Goal: Task Accomplishment & Management: Manage account settings

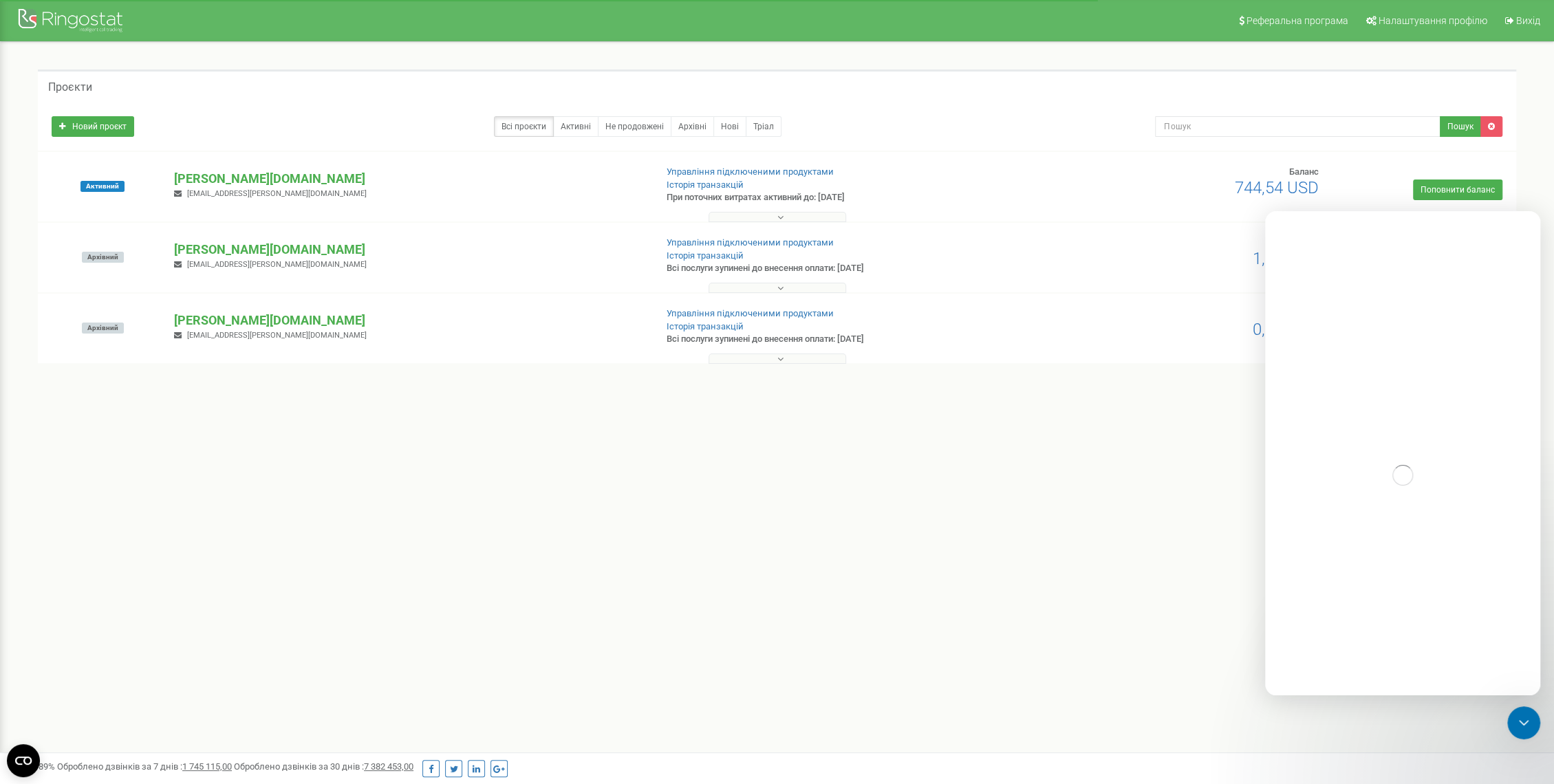
click at [205, 176] on p "[PERSON_NAME][DOMAIN_NAME]" at bounding box center [408, 179] width 469 height 18
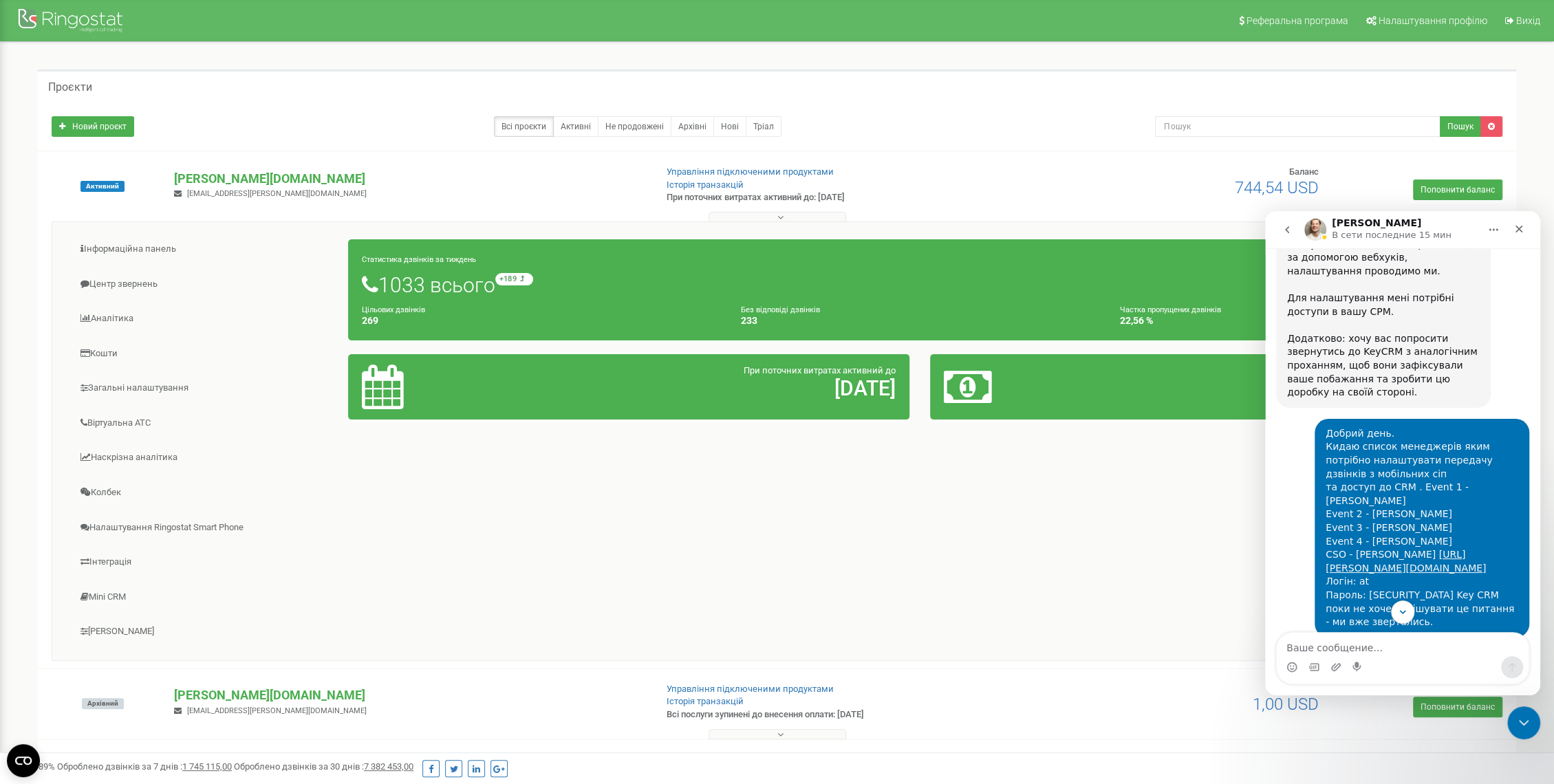
scroll to position [1006, 0]
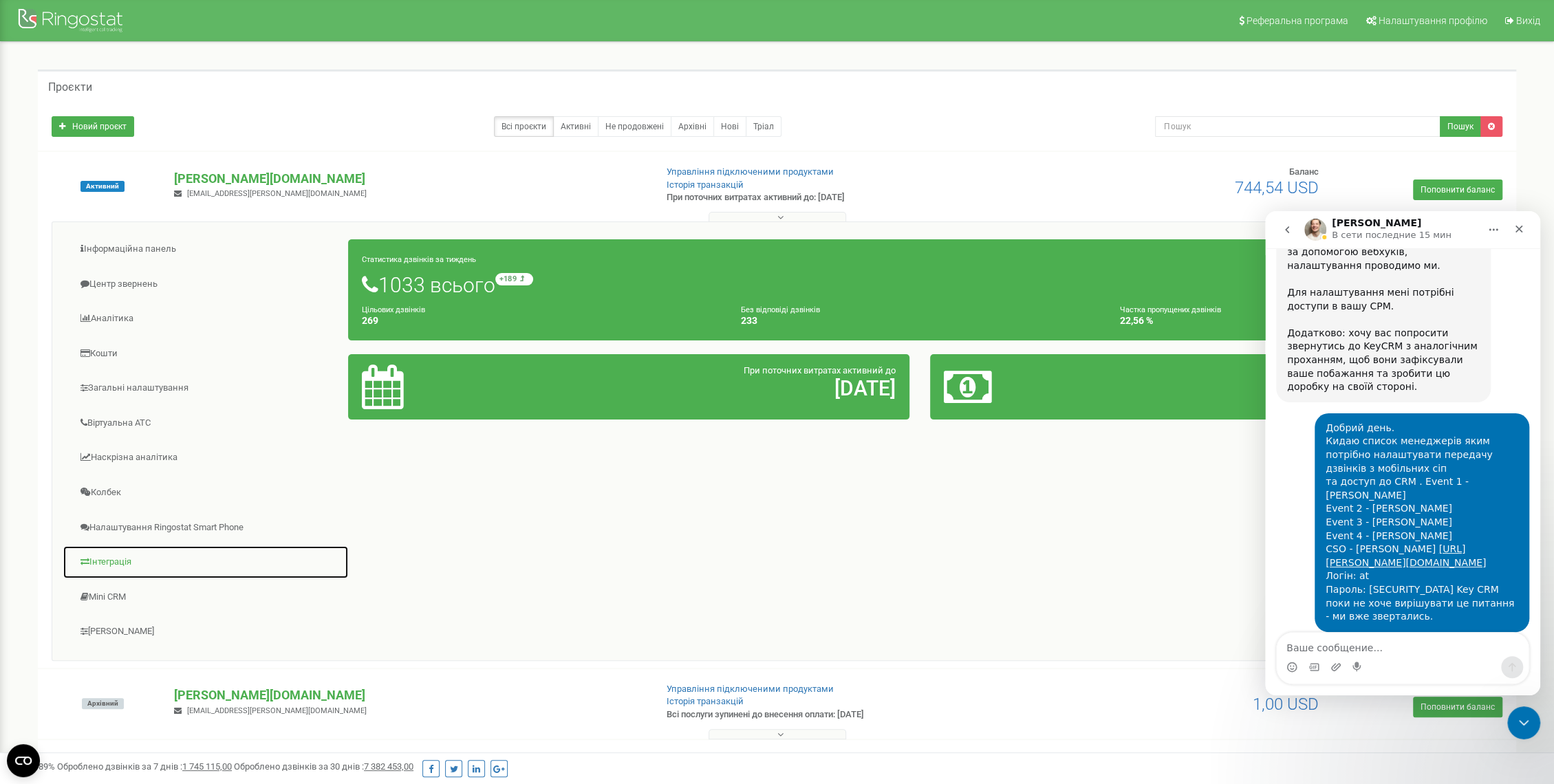
click at [117, 562] on link "Інтеграція" at bounding box center [206, 562] width 286 height 33
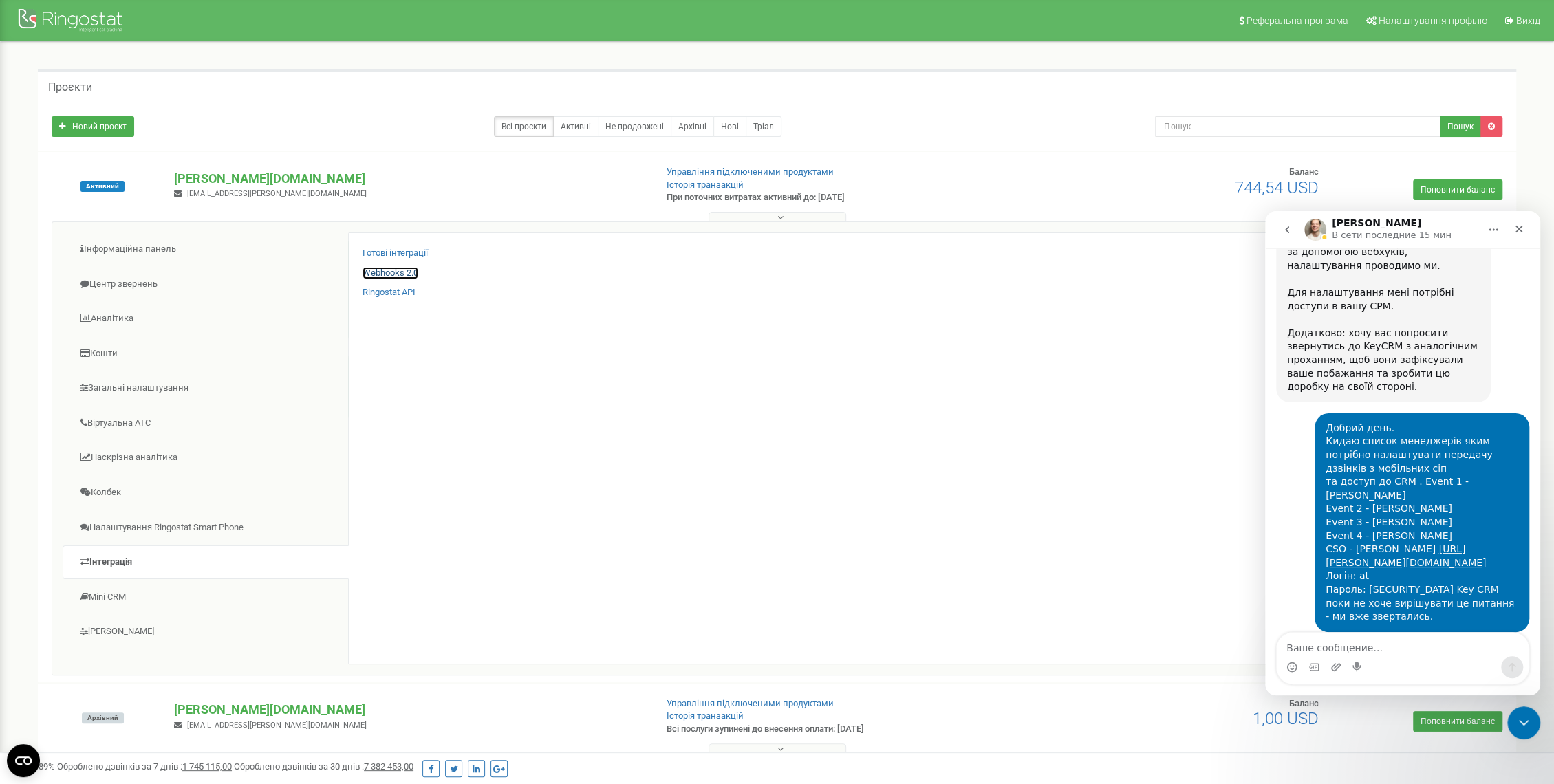
click at [399, 271] on link "Webhooks 2.0" at bounding box center [390, 272] width 56 height 13
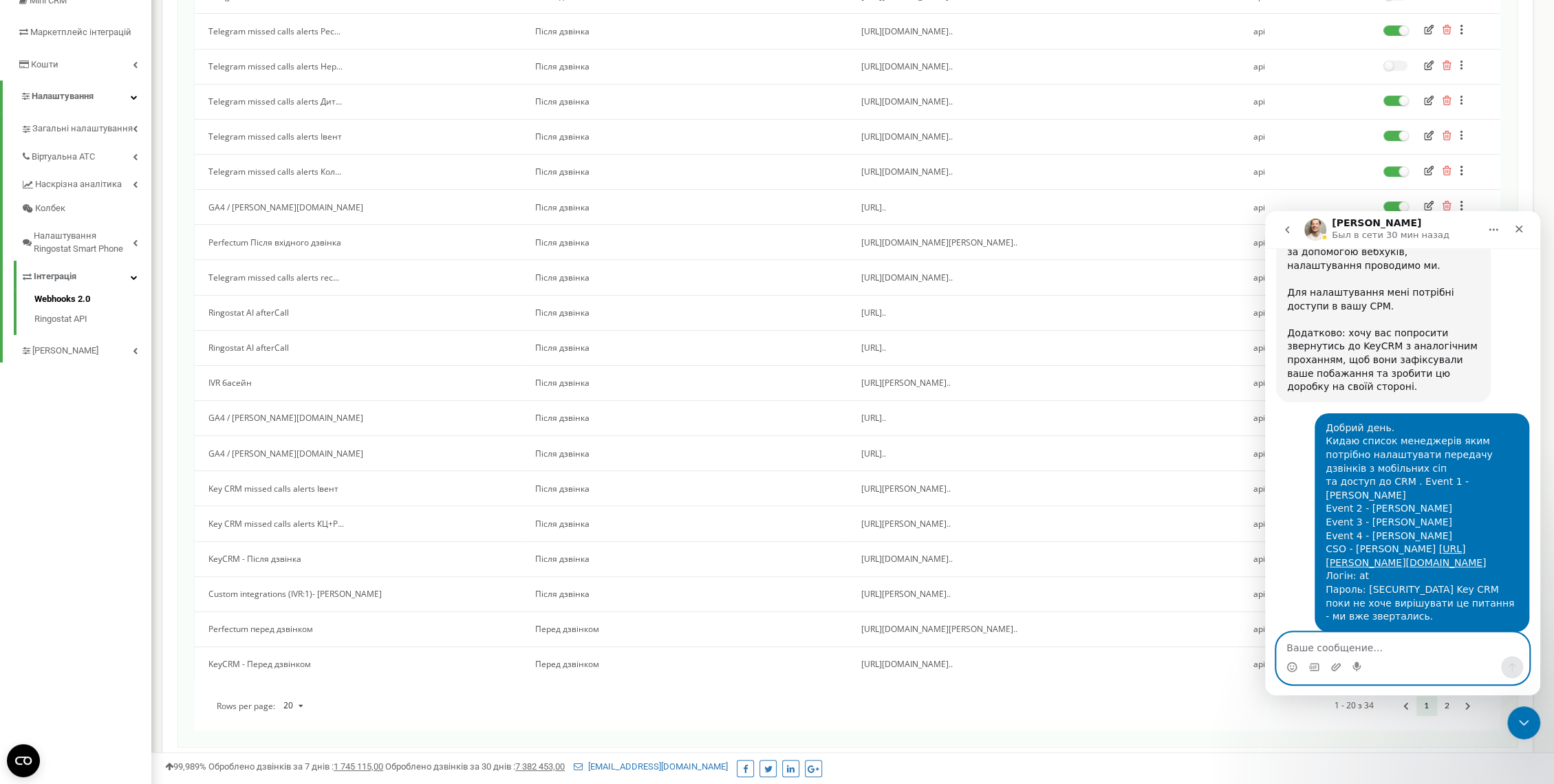
scroll to position [314, 0]
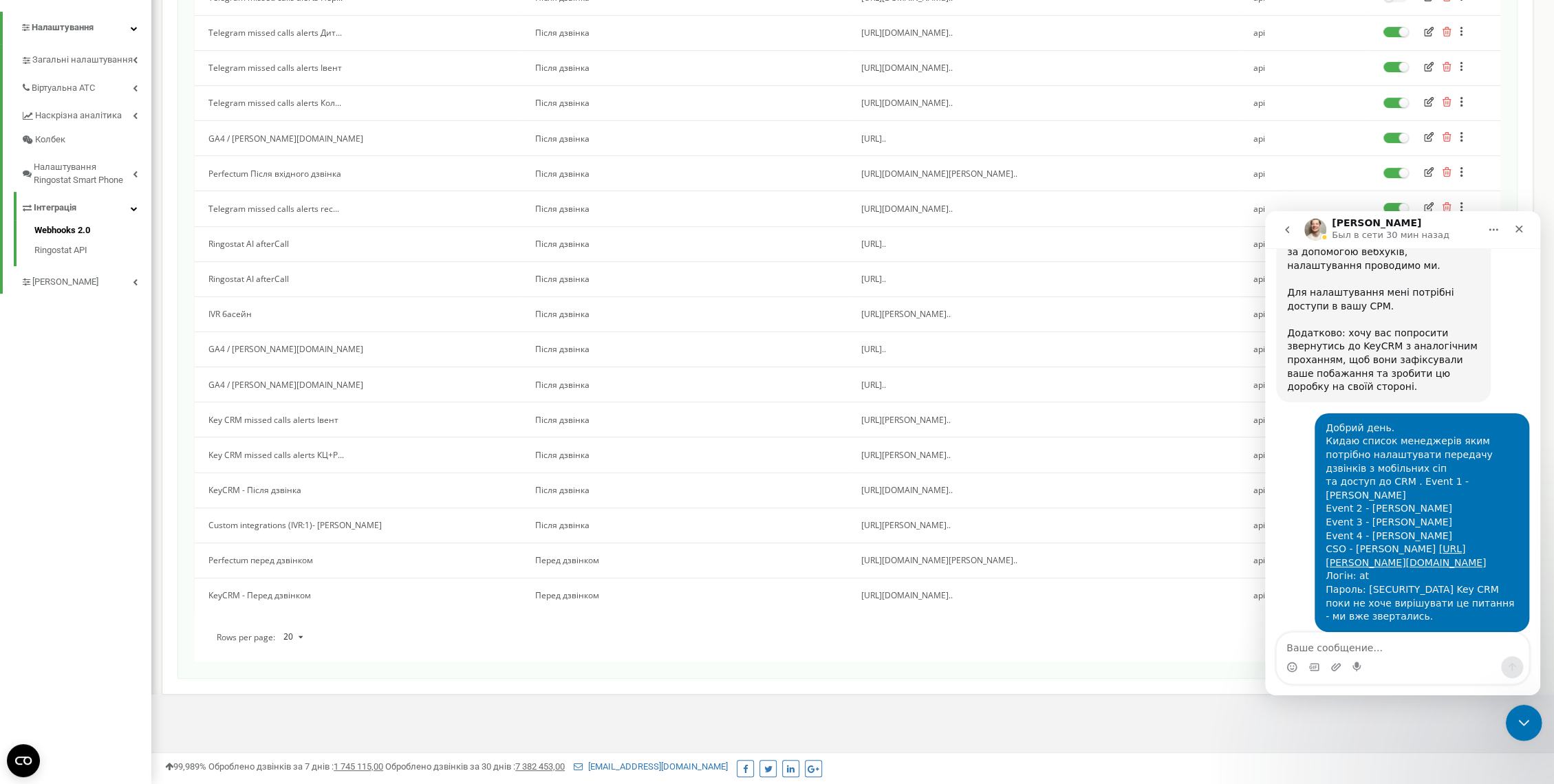
click at [1535, 717] on div "Закрыть службу сообщений Intercom" at bounding box center [1522, 721] width 33 height 33
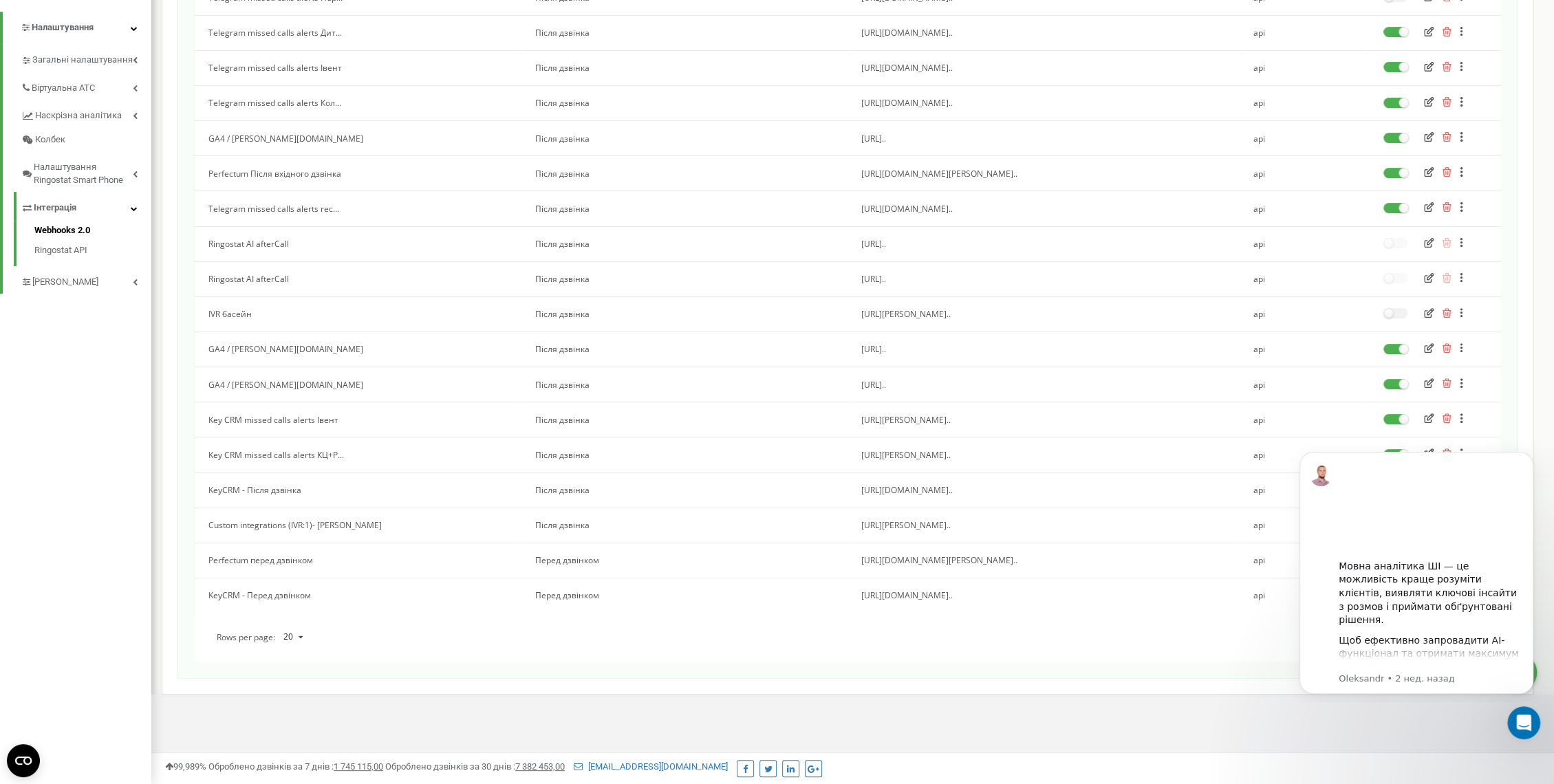
scroll to position [1006, 0]
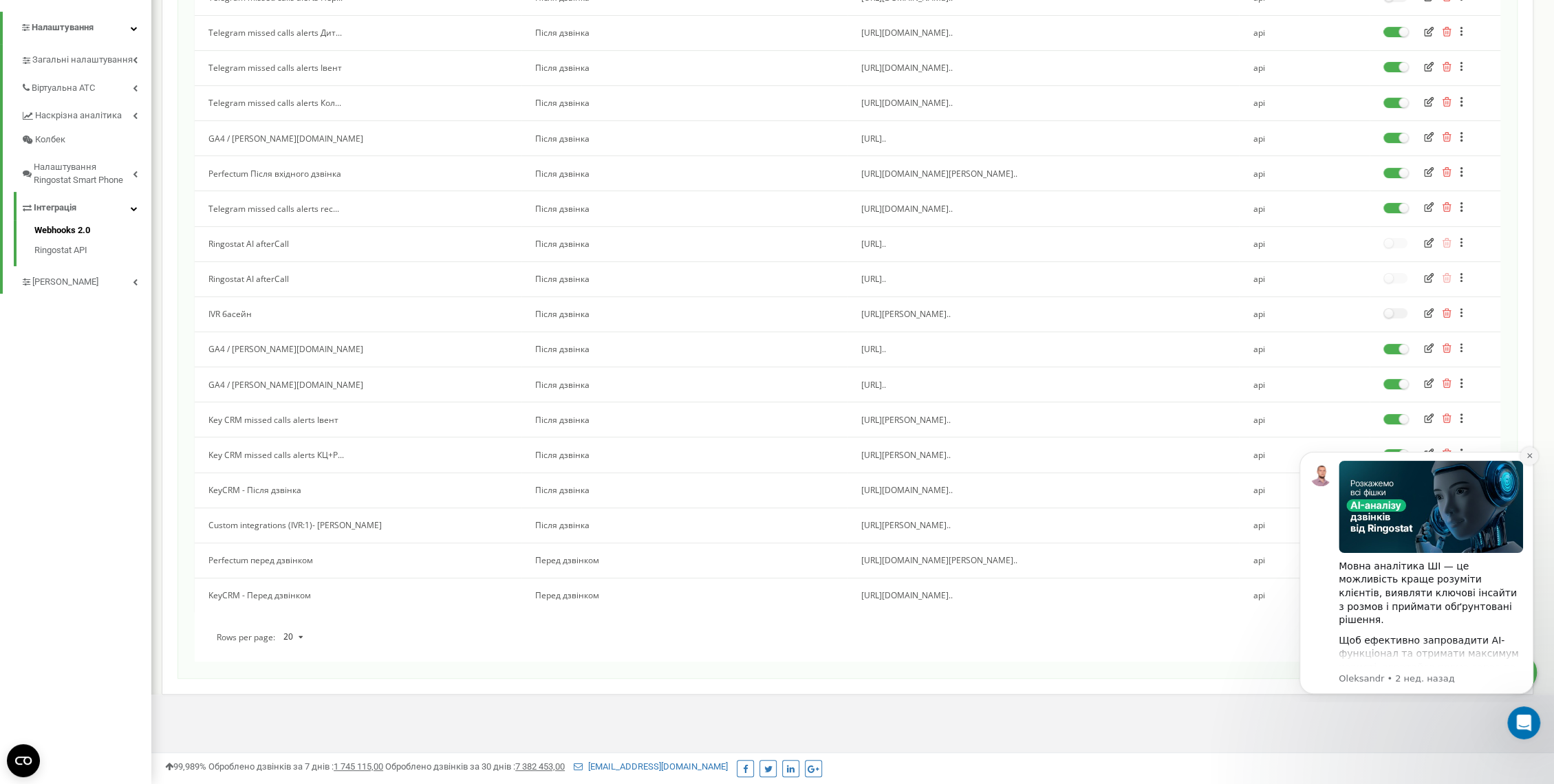
drag, startPoint x: 1532, startPoint y: 455, endPoint x: 2815, endPoint y: 895, distance: 1356.4
click at [1532, 455] on icon "Dismiss notification" at bounding box center [1529, 455] width 8 height 8
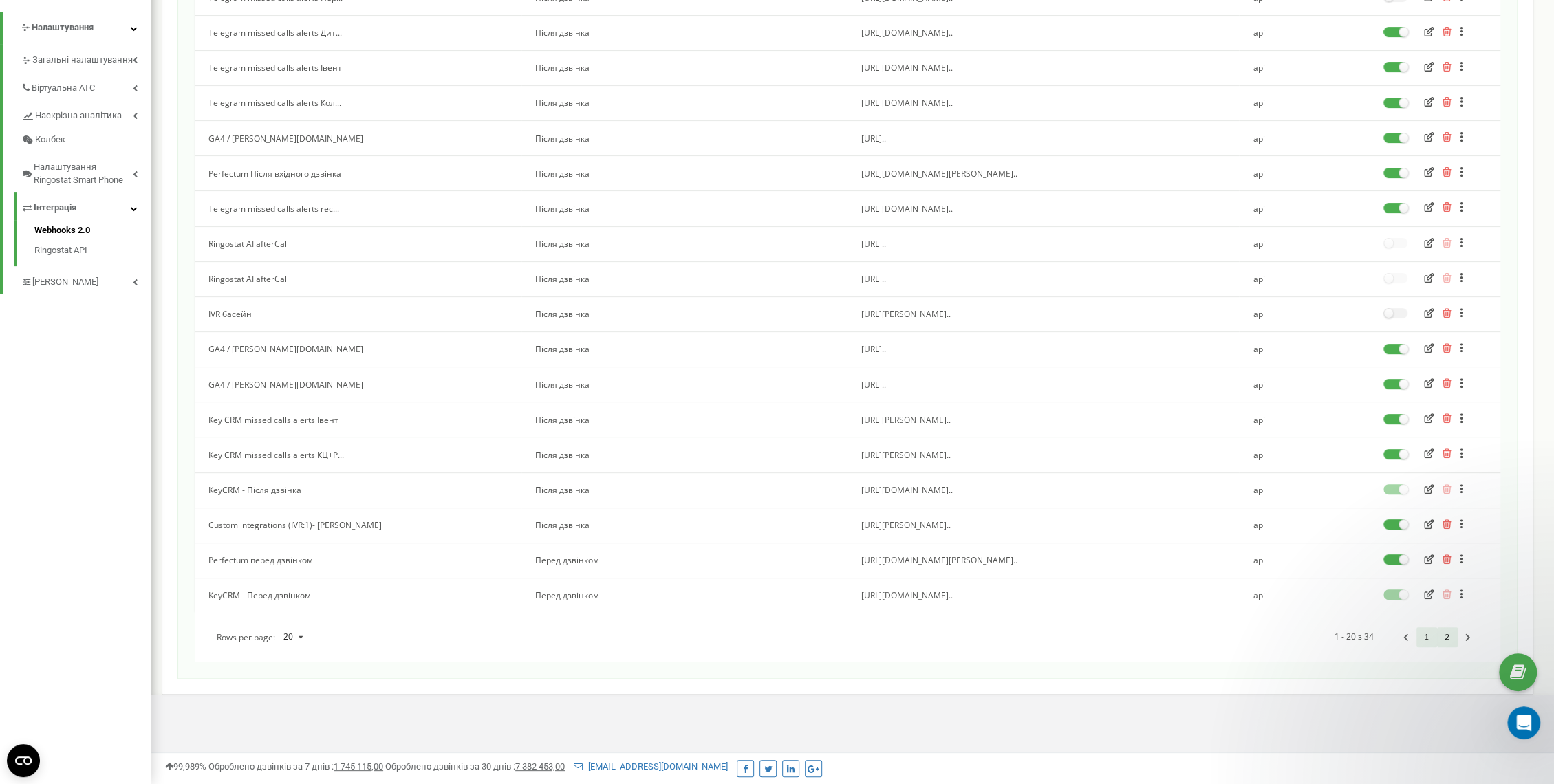
click at [1445, 638] on link "2" at bounding box center [1447, 636] width 21 height 20
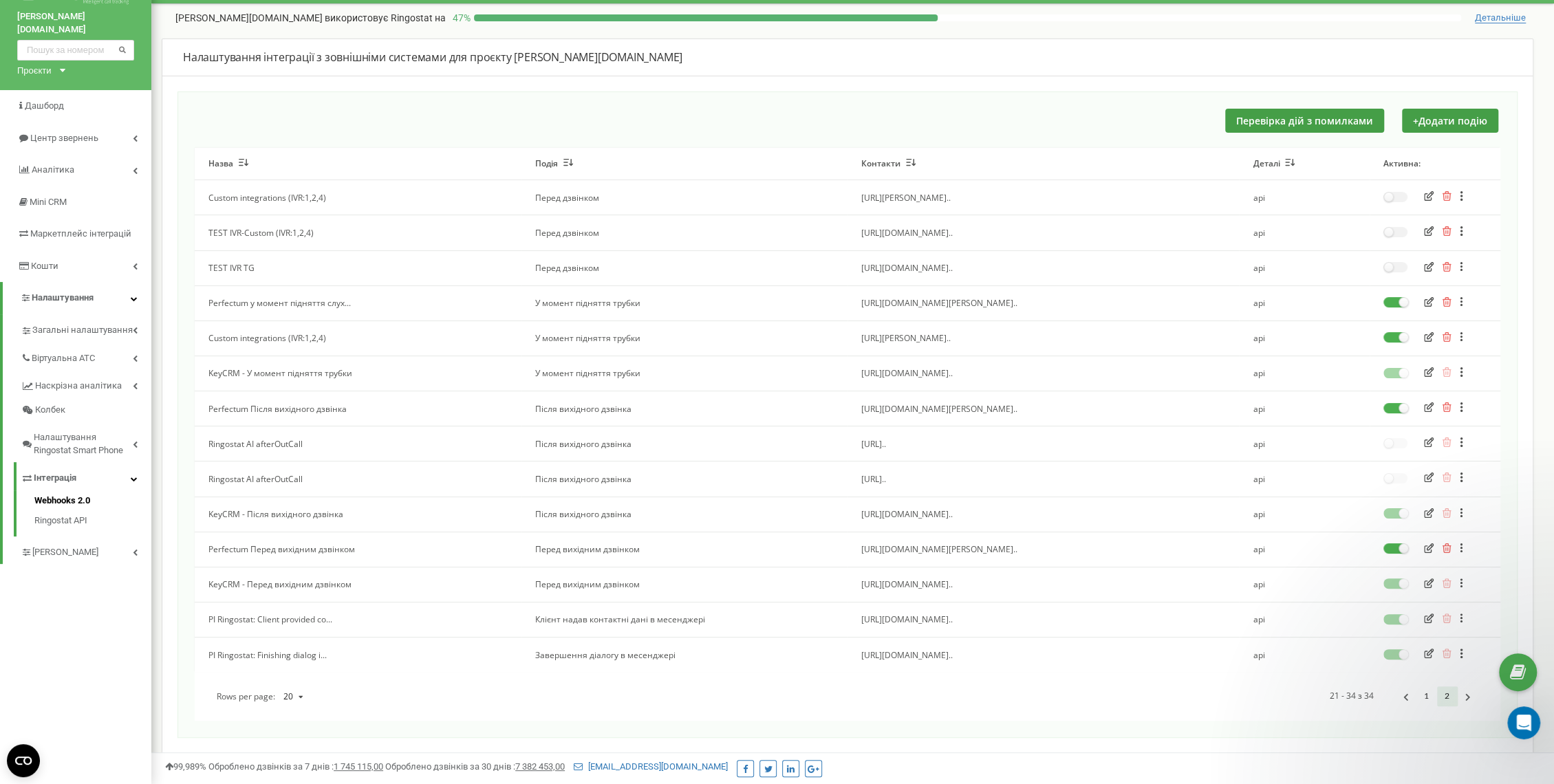
scroll to position [41, 0]
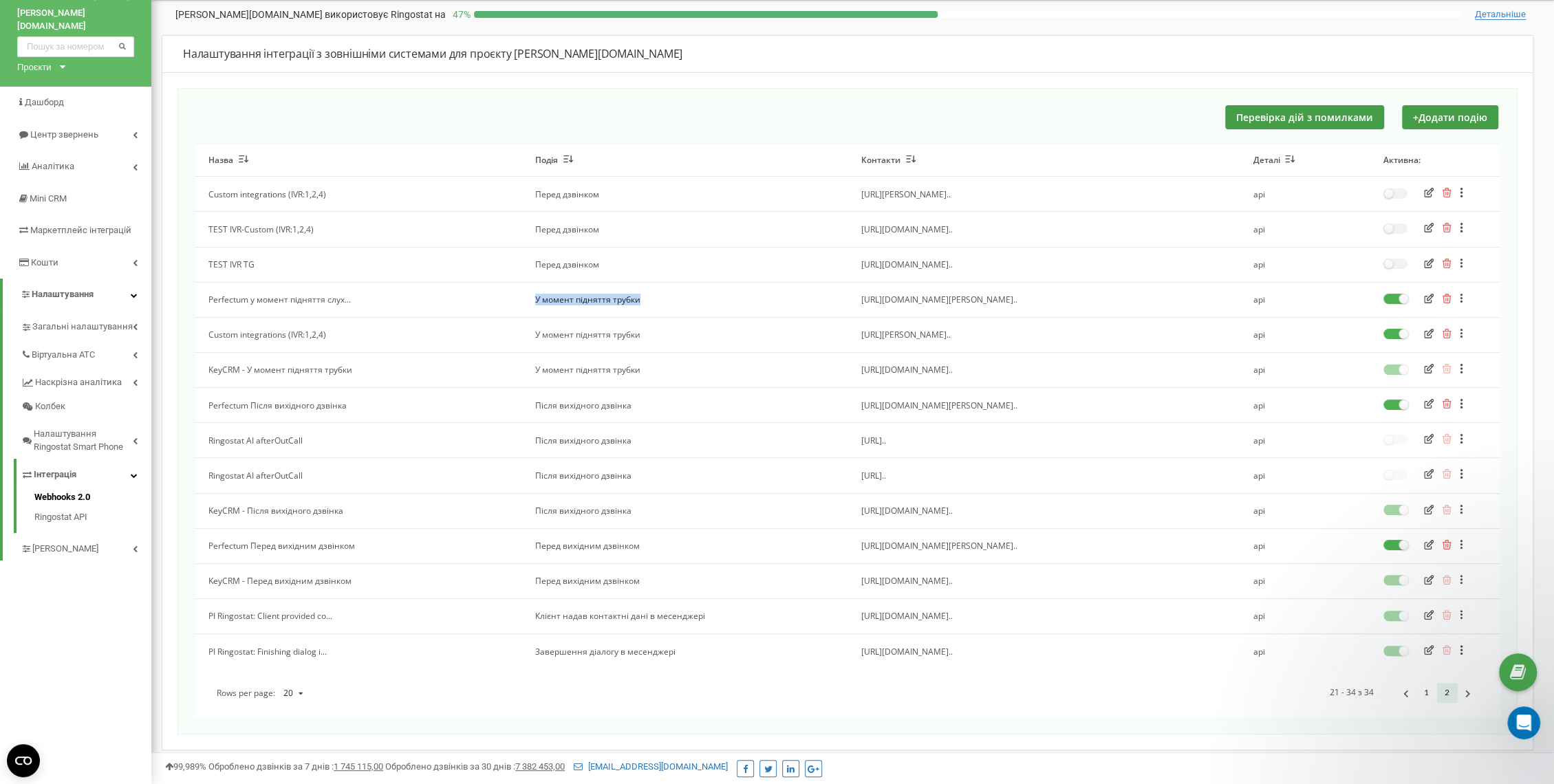
drag, startPoint x: 665, startPoint y: 299, endPoint x: 349, endPoint y: 298, distance: 316.0
click at [349, 298] on tr "Perfectum у момент підняття слух... У момент підняття трубки [URL][DOMAIN_NAME]…" at bounding box center [847, 300] width 1305 height 35
click at [346, 321] on td "Custom integrations (IVR:1,2,4)" at bounding box center [358, 334] width 327 height 35
drag, startPoint x: 308, startPoint y: 341, endPoint x: 269, endPoint y: 342, distance: 39.0
click at [269, 342] on td "Custom integrations (IVR:1,2,4)" at bounding box center [358, 334] width 327 height 35
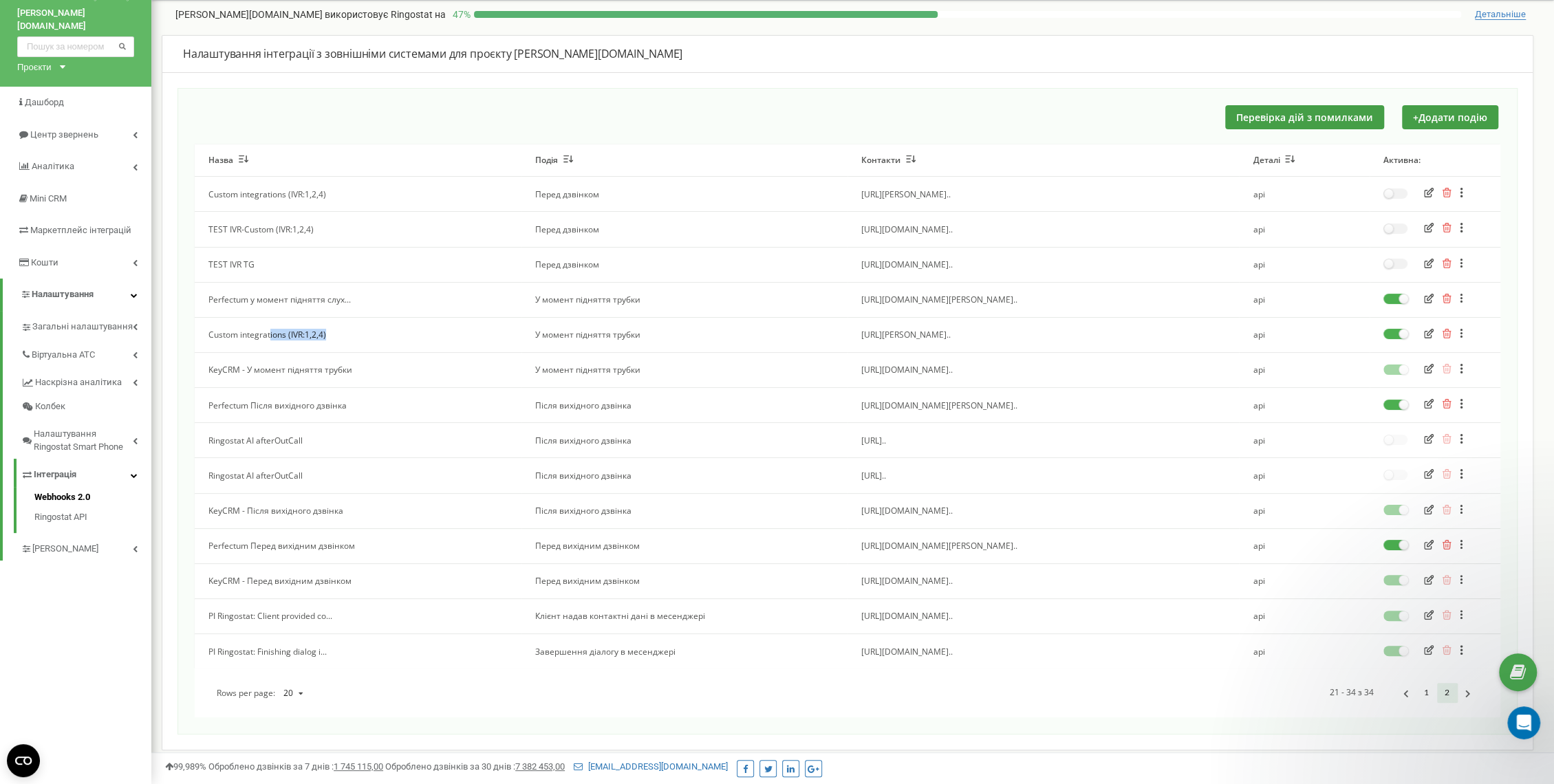
click at [1429, 337] on button "button" at bounding box center [1428, 334] width 18 height 14
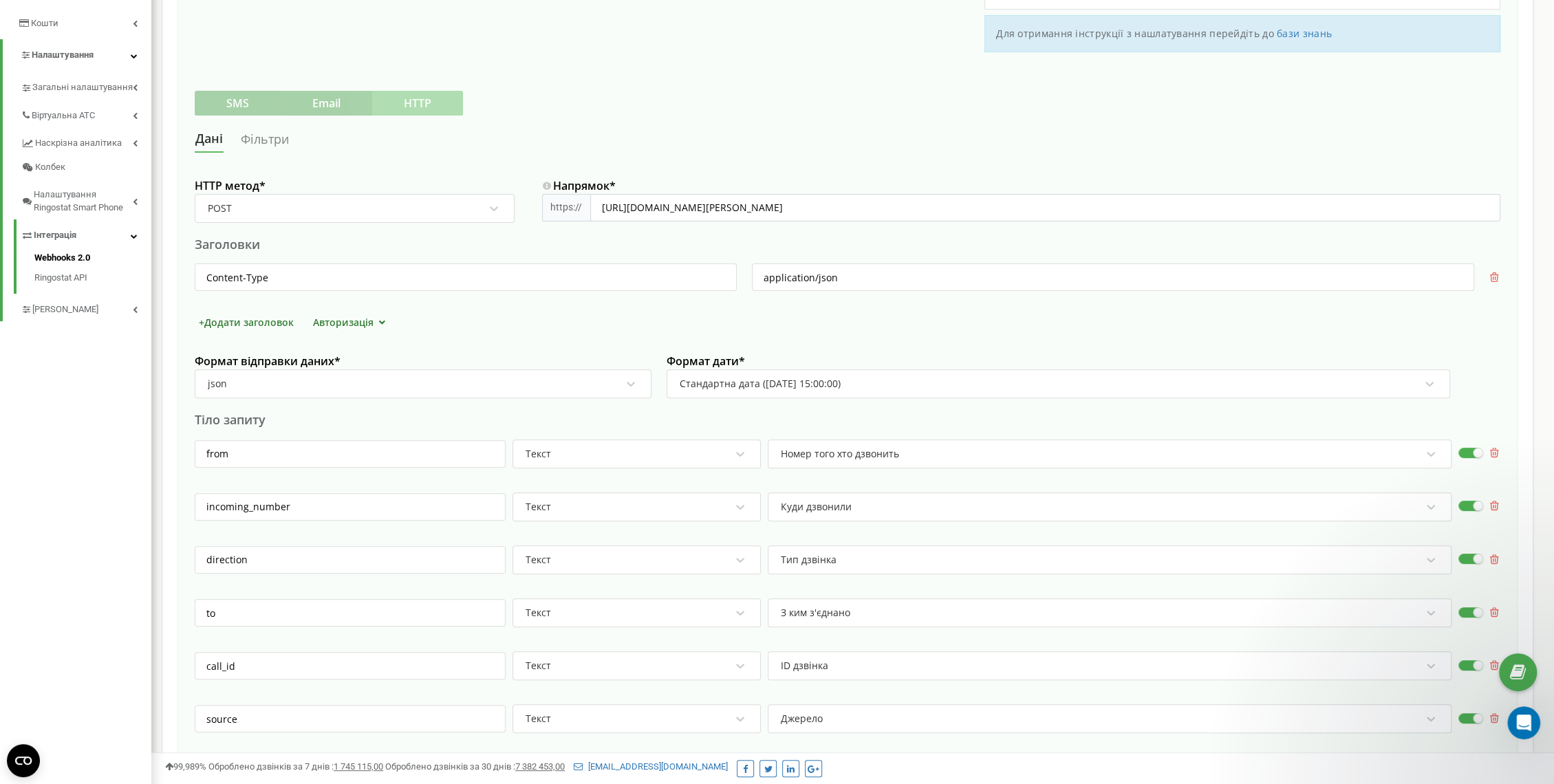
scroll to position [271, 0]
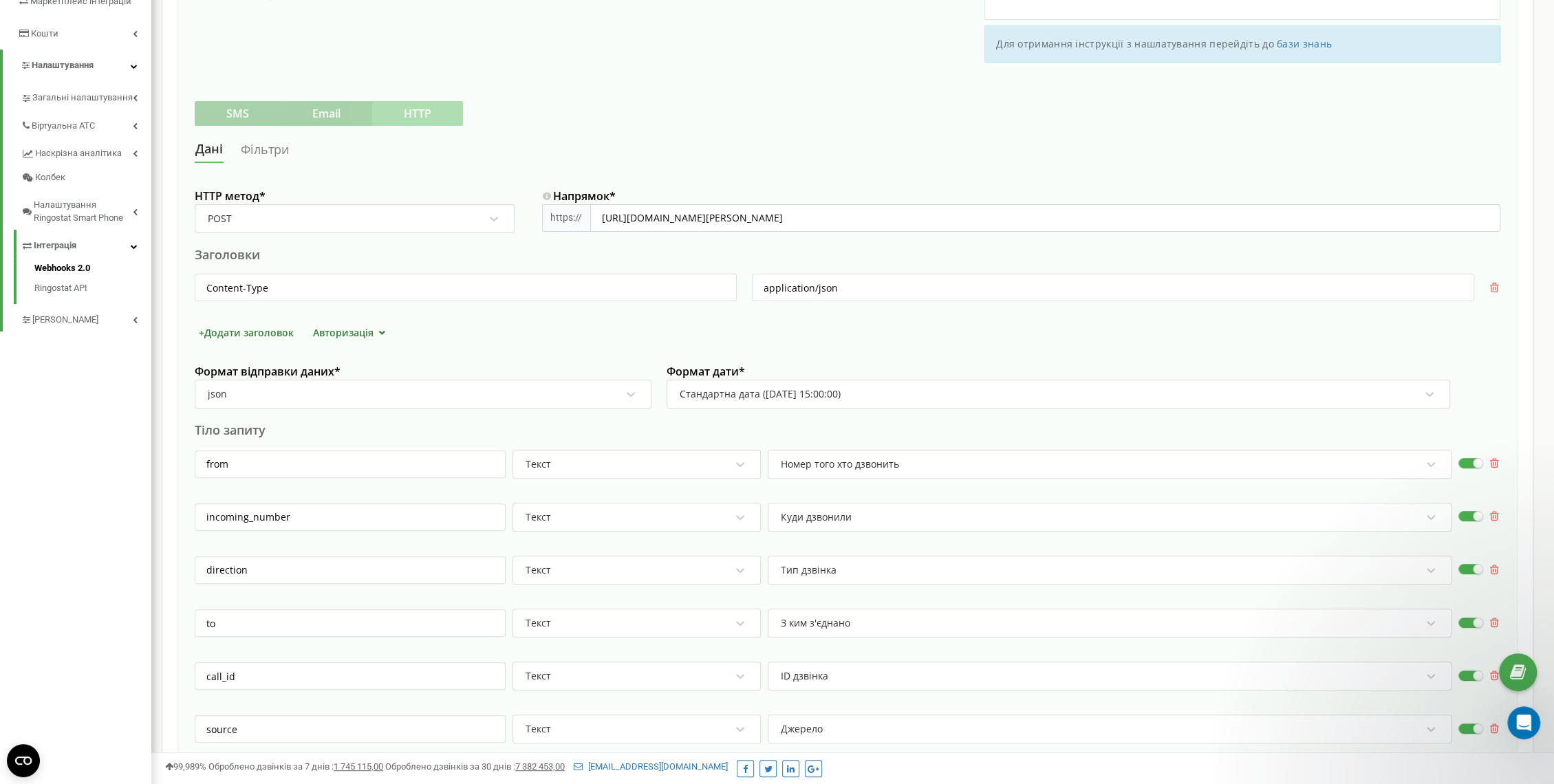
click at [264, 141] on link "Фільтри" at bounding box center [265, 150] width 49 height 26
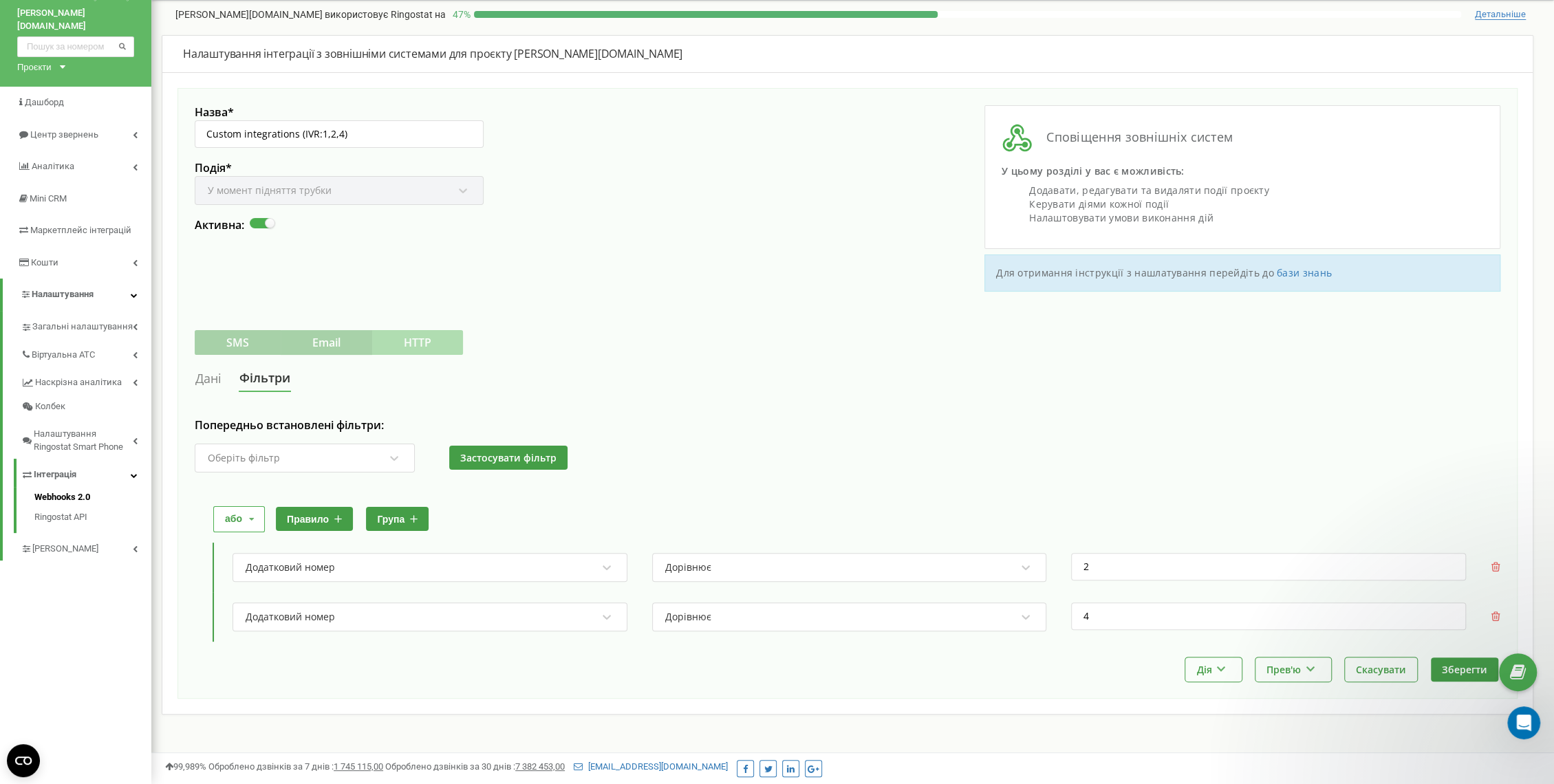
scroll to position [1006, 0]
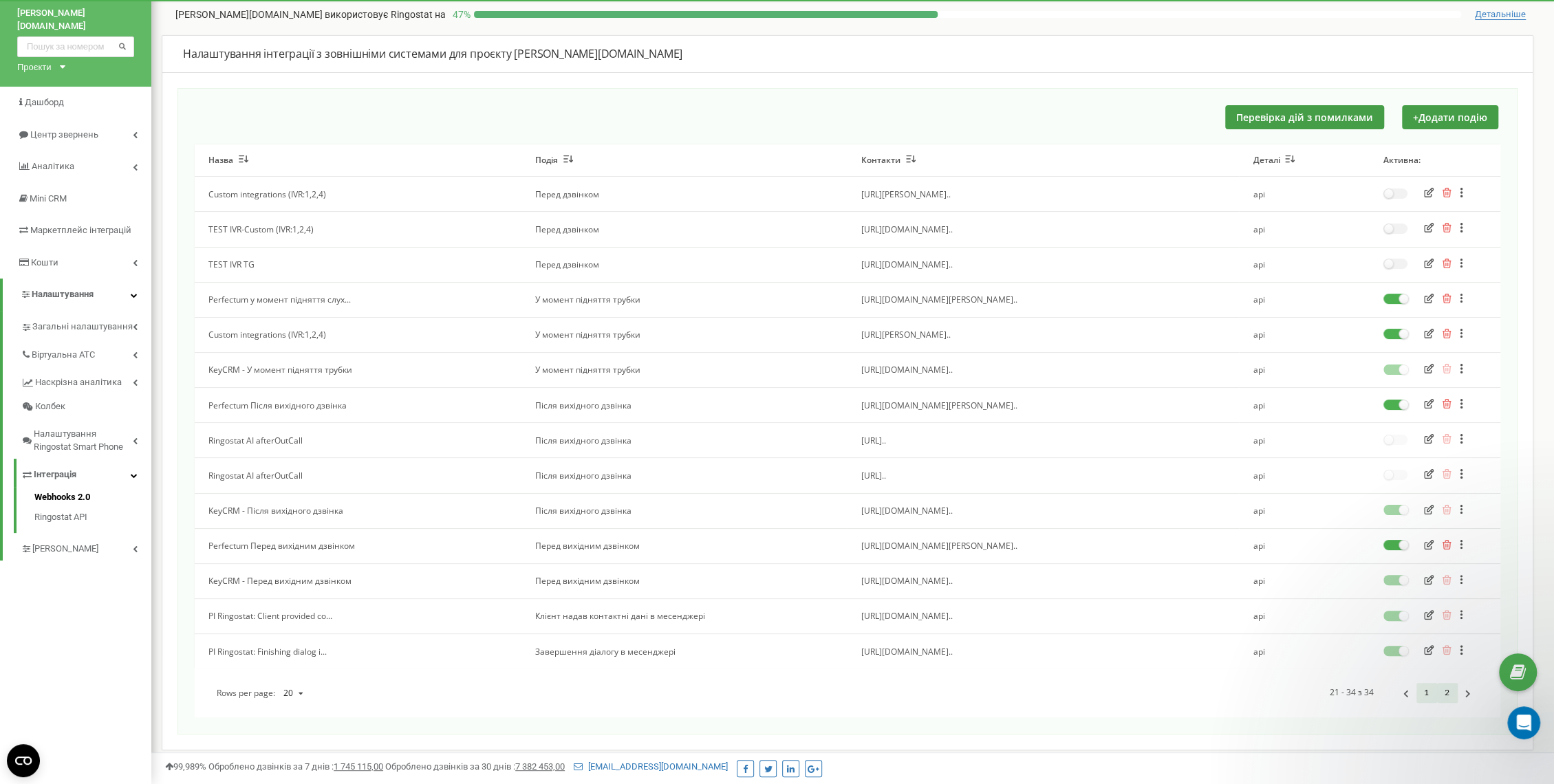
click at [1424, 693] on link "1" at bounding box center [1426, 693] width 21 height 20
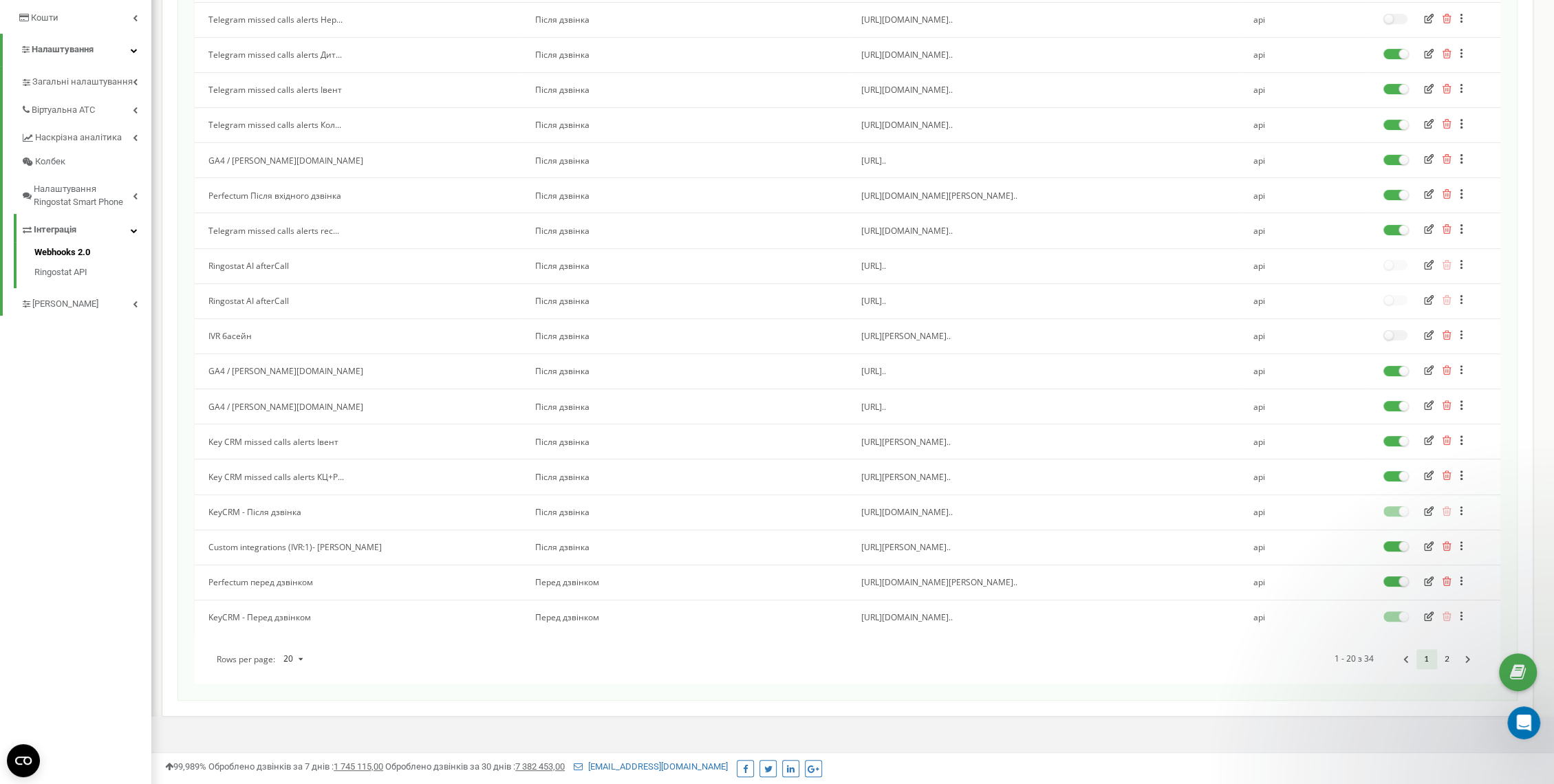
scroll to position [314, 0]
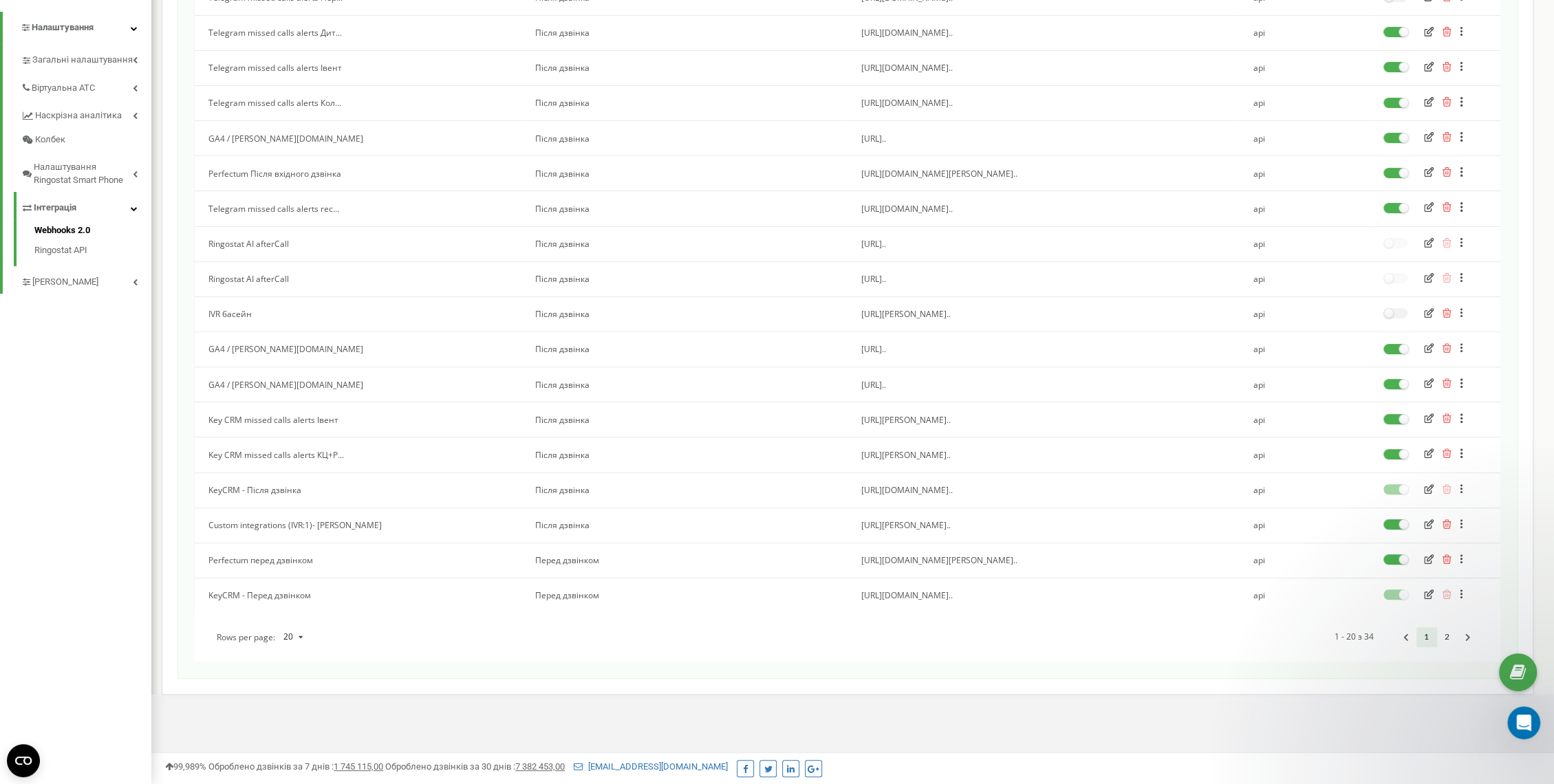
drag, startPoint x: 975, startPoint y: 523, endPoint x: 841, endPoint y: 523, distance: 134.0
click at [841, 523] on tr "Custom integrations (IVR:1)- [PERSON_NAME] Після дзвінка [URL][PERSON_NAME].. a…" at bounding box center [847, 525] width 1305 height 35
click at [1424, 525] on icon "button" at bounding box center [1429, 524] width 10 height 10
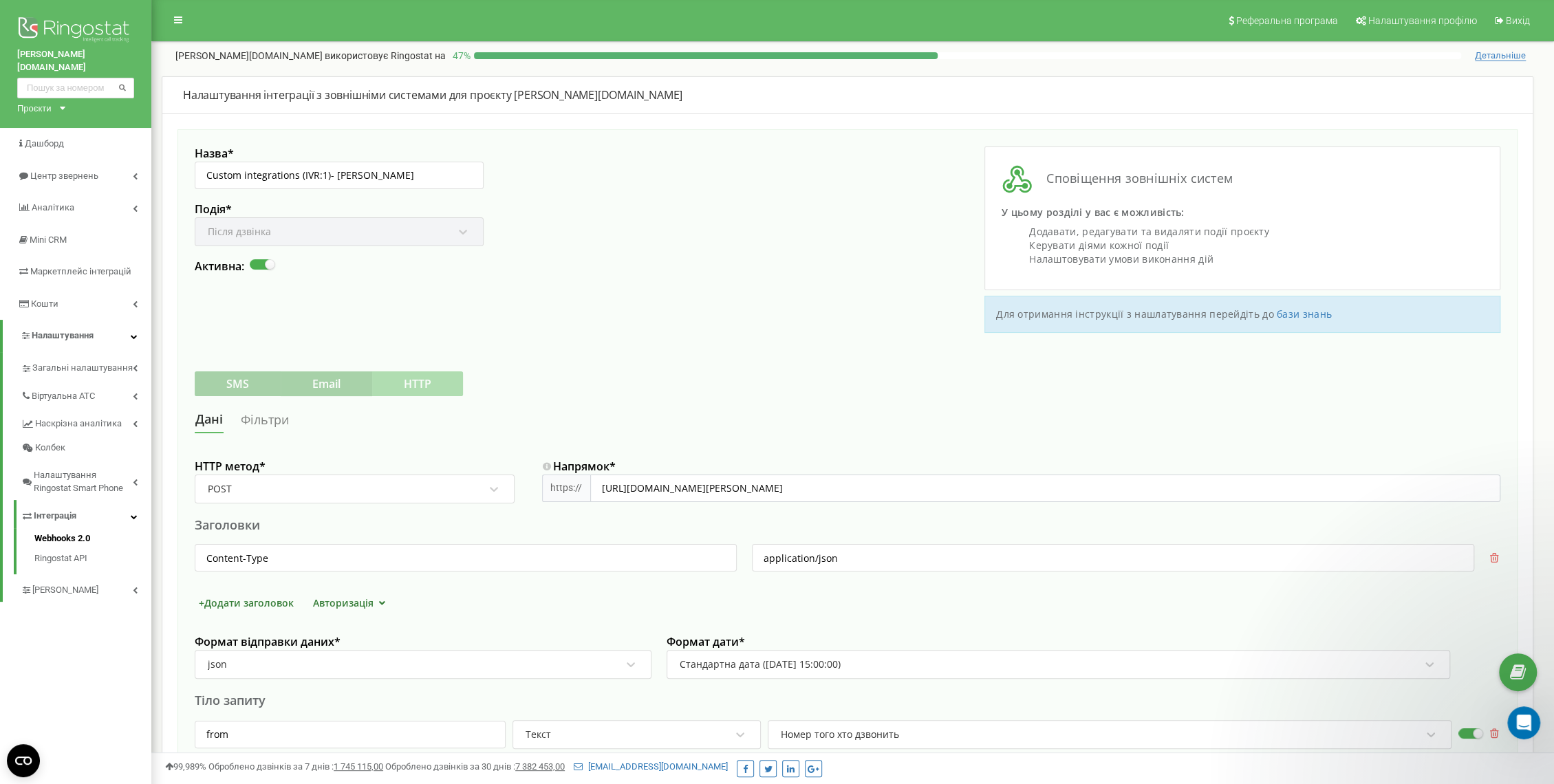
click at [259, 419] on link "Фільтри" at bounding box center [265, 420] width 49 height 26
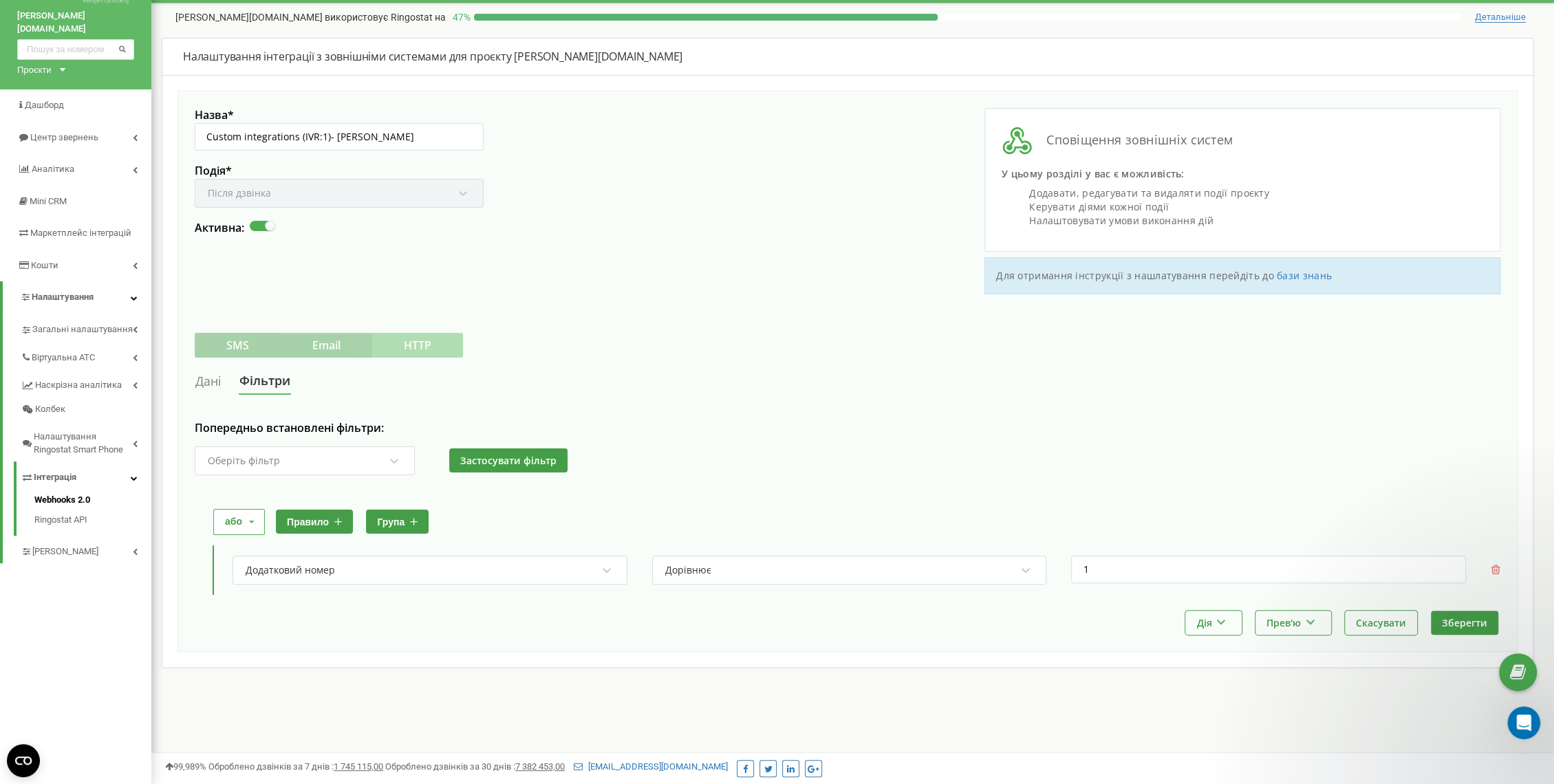
scroll to position [41, 0]
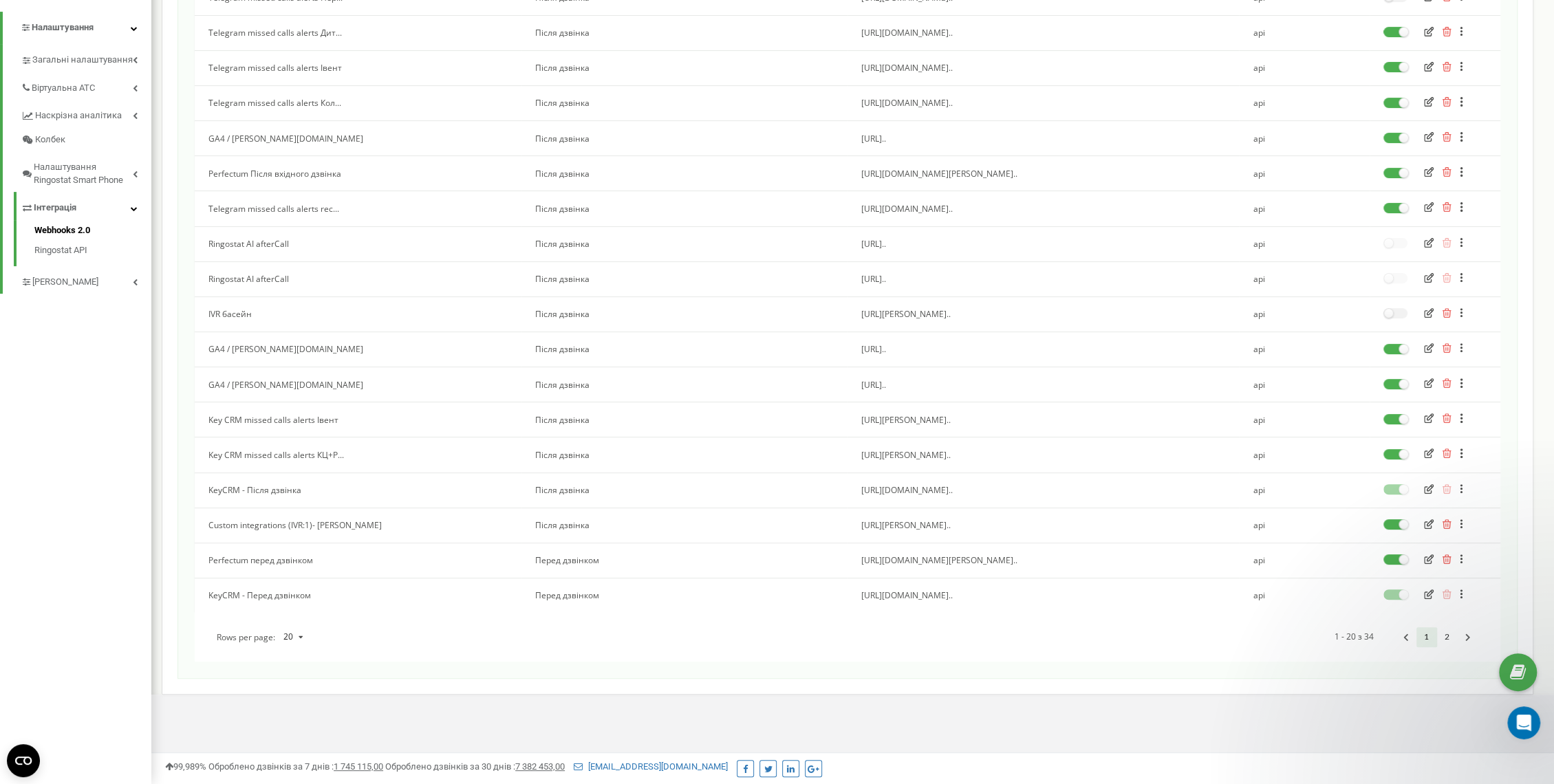
scroll to position [314, 0]
click at [1399, 520] on label at bounding box center [1395, 519] width 24 height 1
click at [0, 0] on input "checkbox" at bounding box center [0, 0] width 0 height 0
click at [1445, 633] on link "2" at bounding box center [1447, 636] width 21 height 20
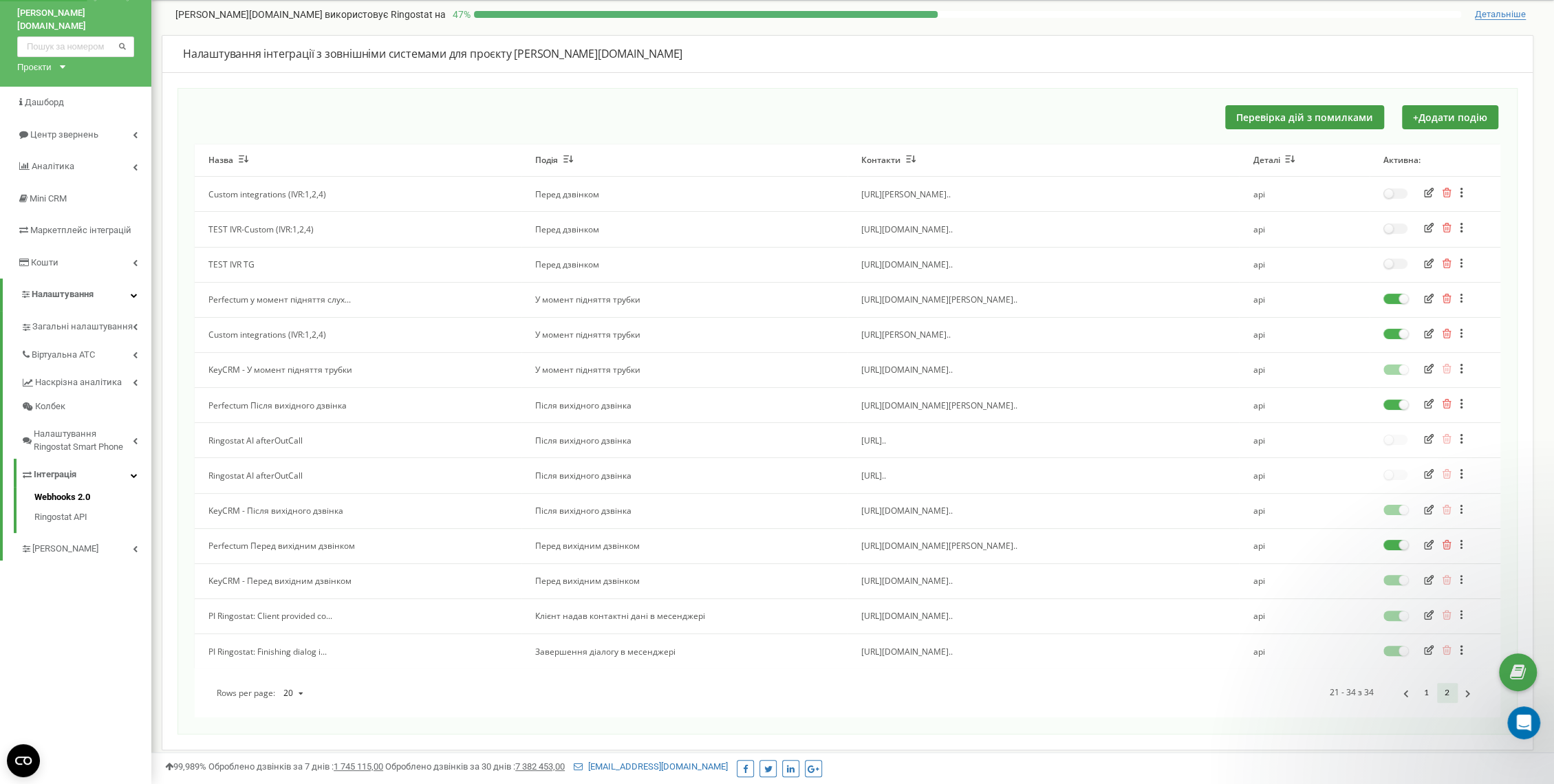
scroll to position [41, 0]
click at [1444, 192] on icon "button" at bounding box center [1447, 193] width 10 height 10
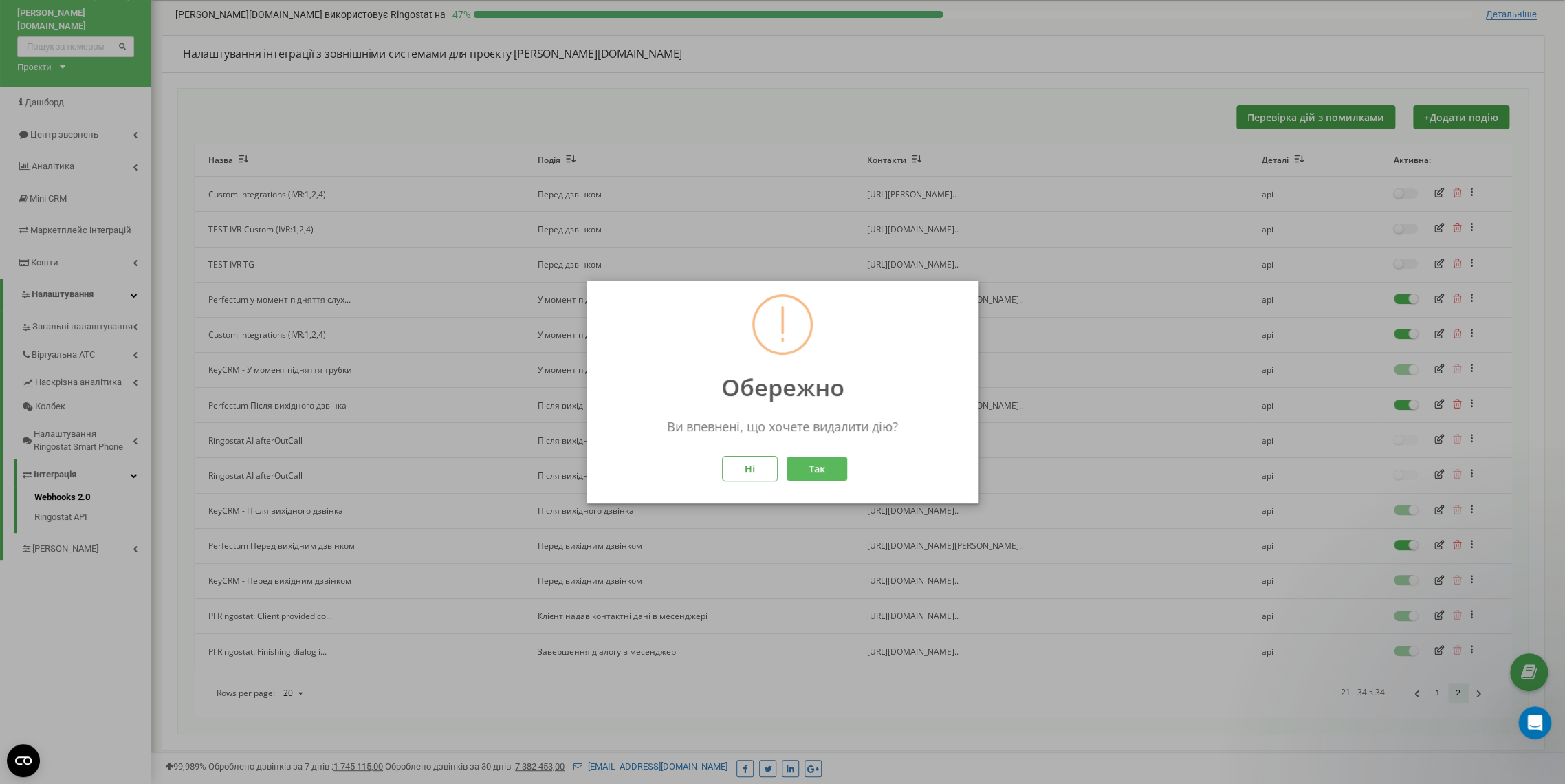
click at [834, 467] on button "Так" at bounding box center [816, 468] width 60 height 24
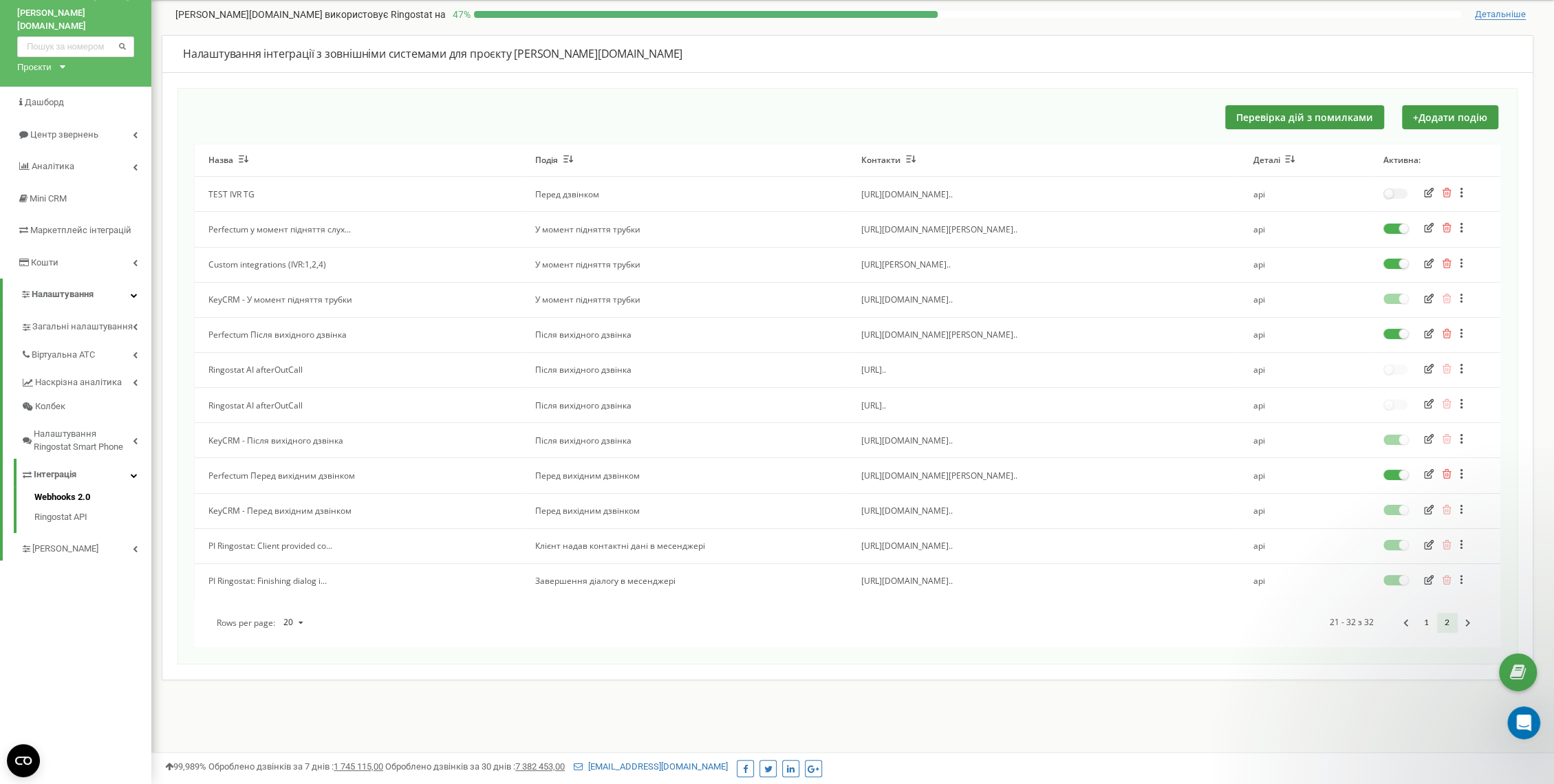
click at [1443, 191] on icon "button" at bounding box center [1446, 193] width 9 height 10
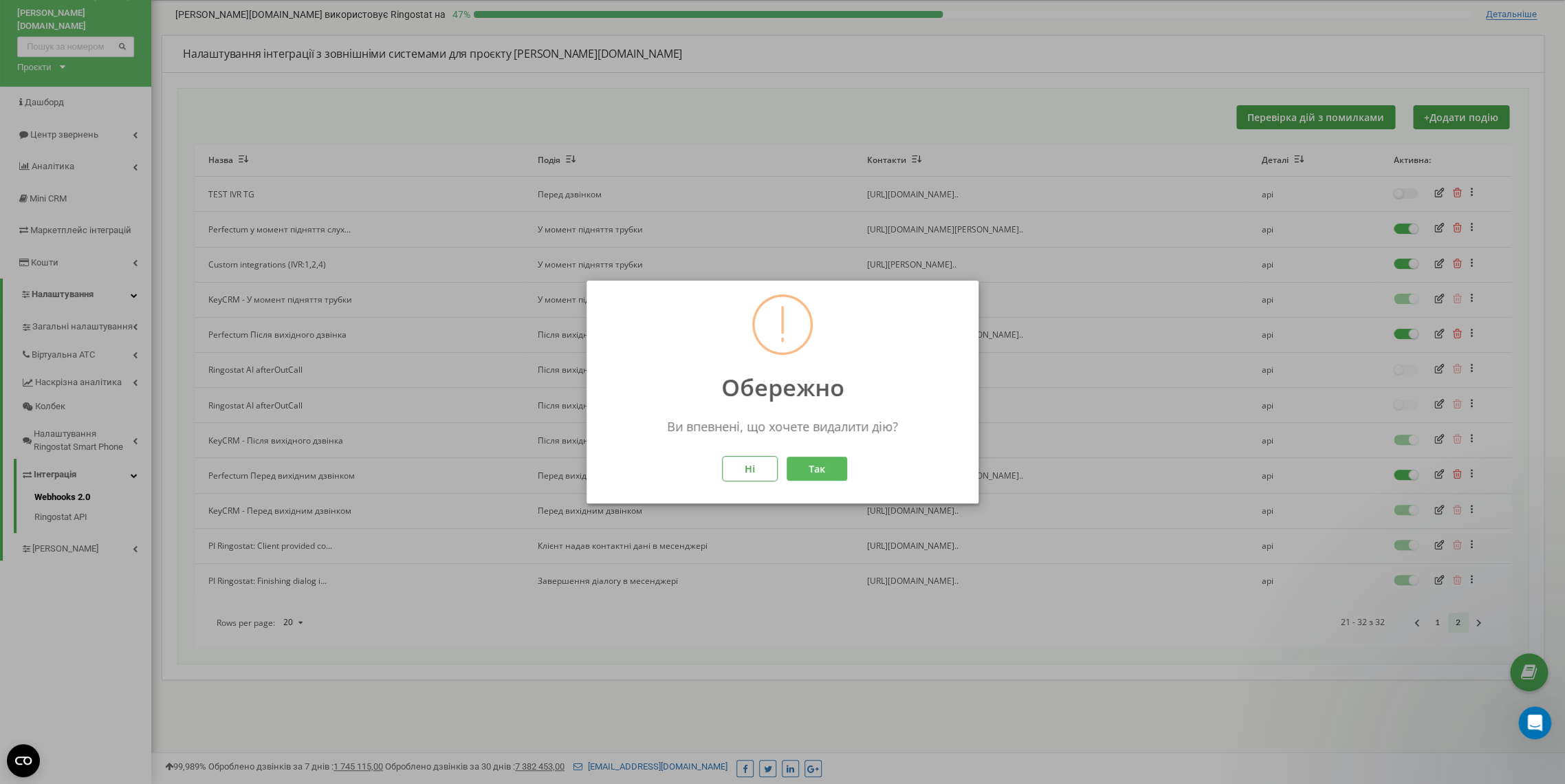
click at [822, 467] on button "Так" at bounding box center [816, 468] width 60 height 24
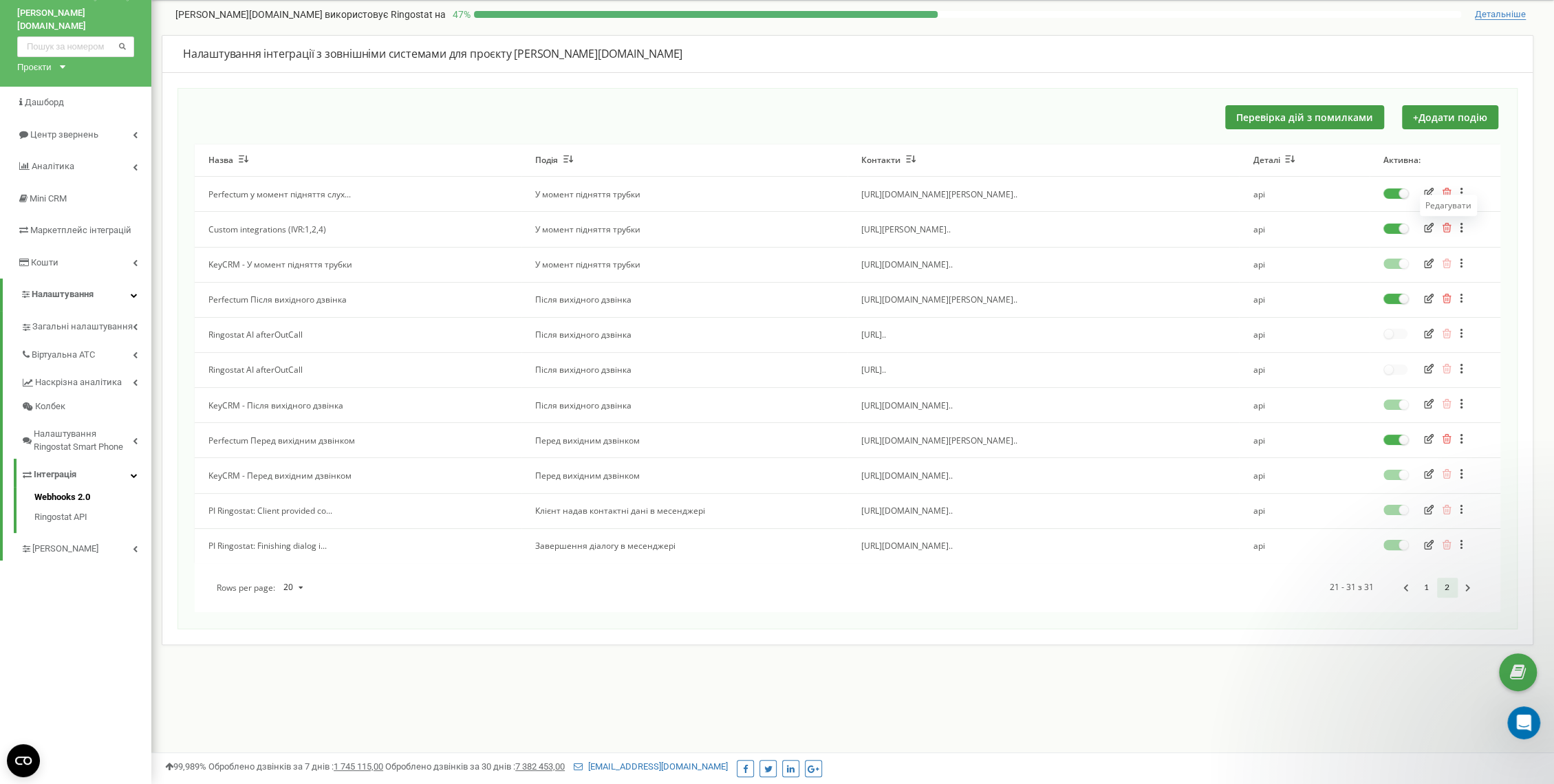
click at [1428, 228] on icon "button" at bounding box center [1429, 227] width 10 height 10
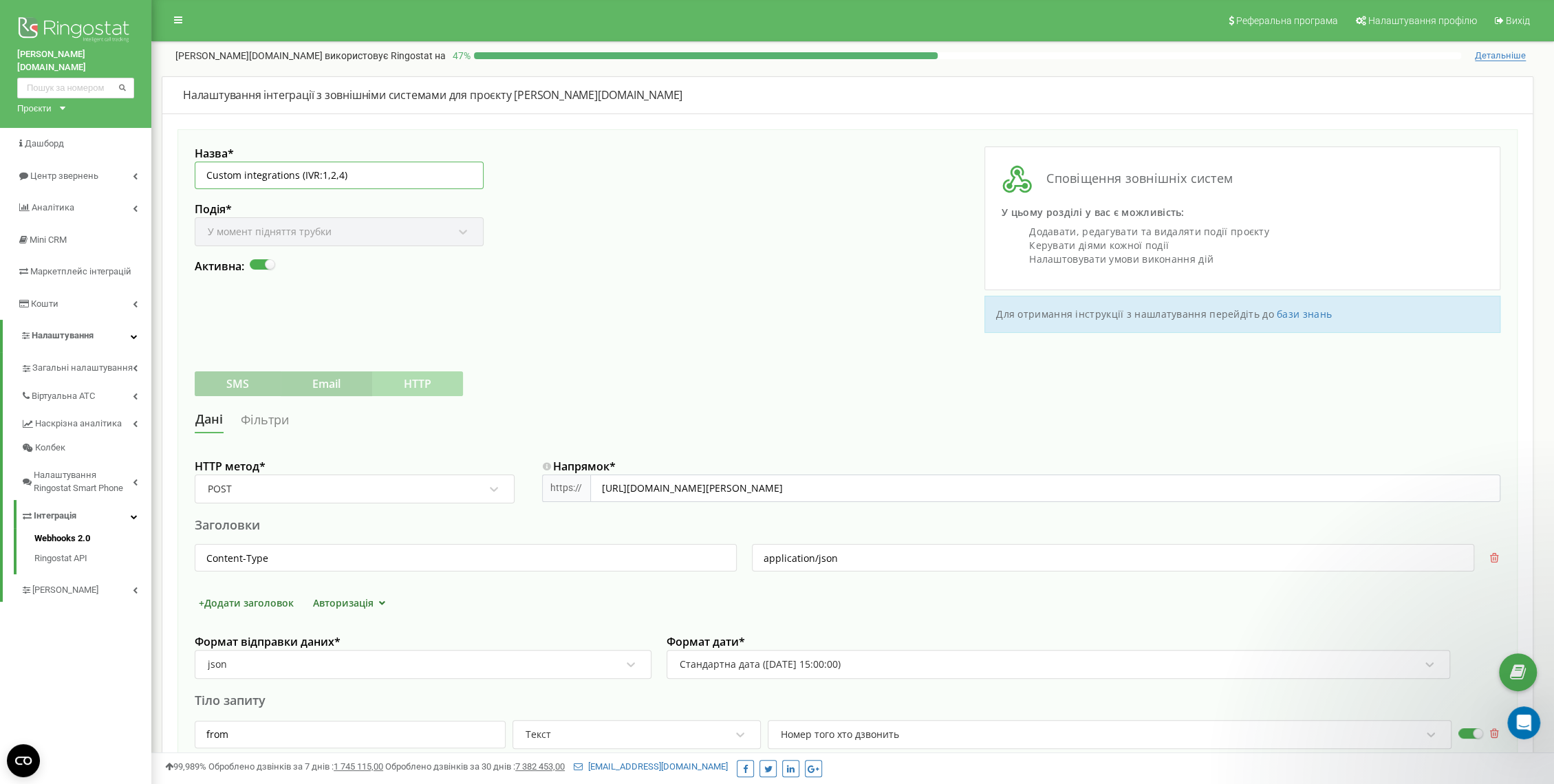
click at [328, 172] on input "Custom integrations (IVR:1,2,4)" at bounding box center [339, 175] width 288 height 28
type input "Custom integrations (IVR:1,3 - )"
click at [528, 245] on div "Назва * Custom integrations (IVR:1,3 - ) Подія * У момент підняття трубки Актив…" at bounding box center [521, 239] width 653 height 186
click at [272, 418] on link "Фільтри" at bounding box center [265, 420] width 49 height 26
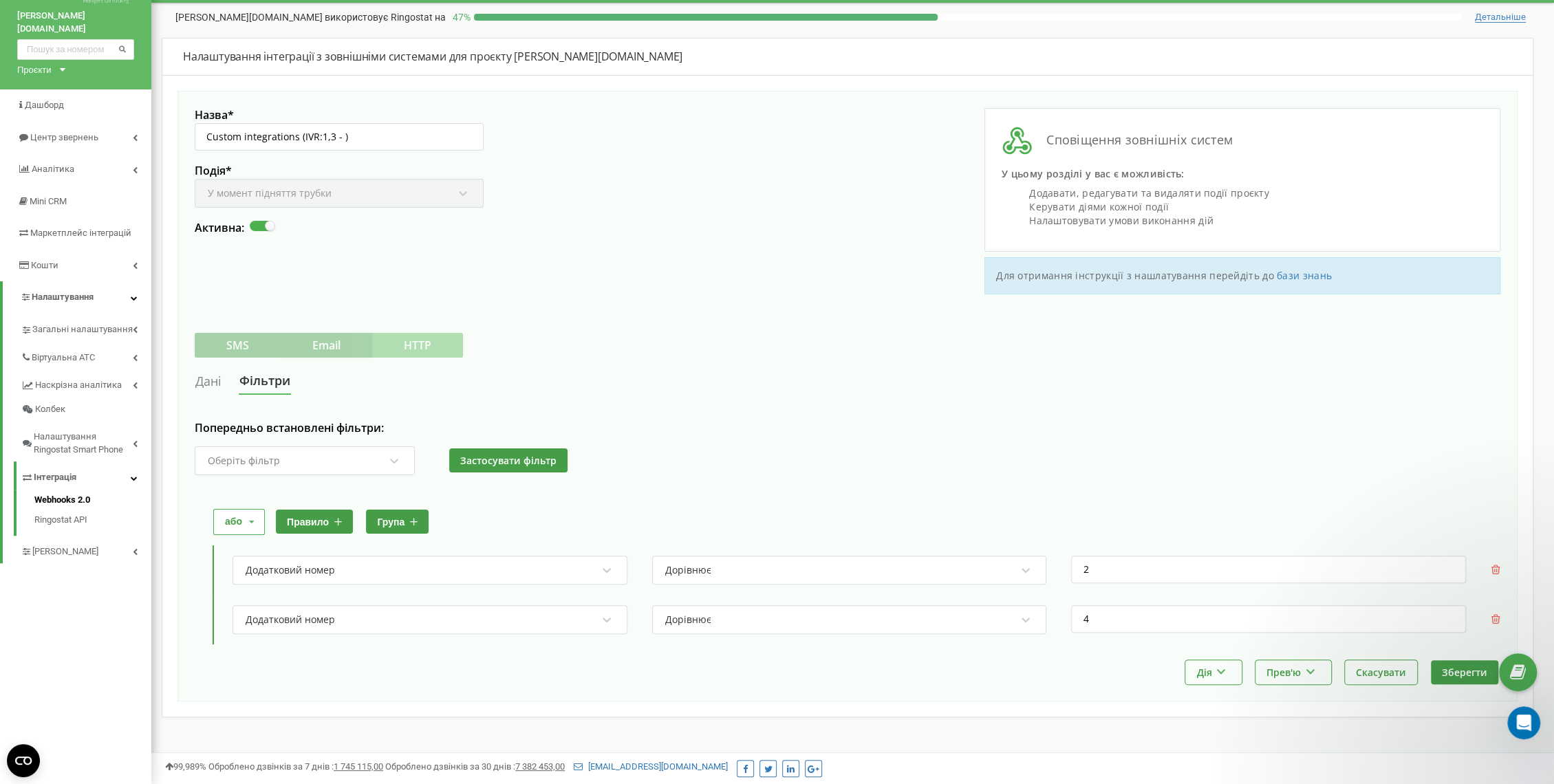
scroll to position [41, 0]
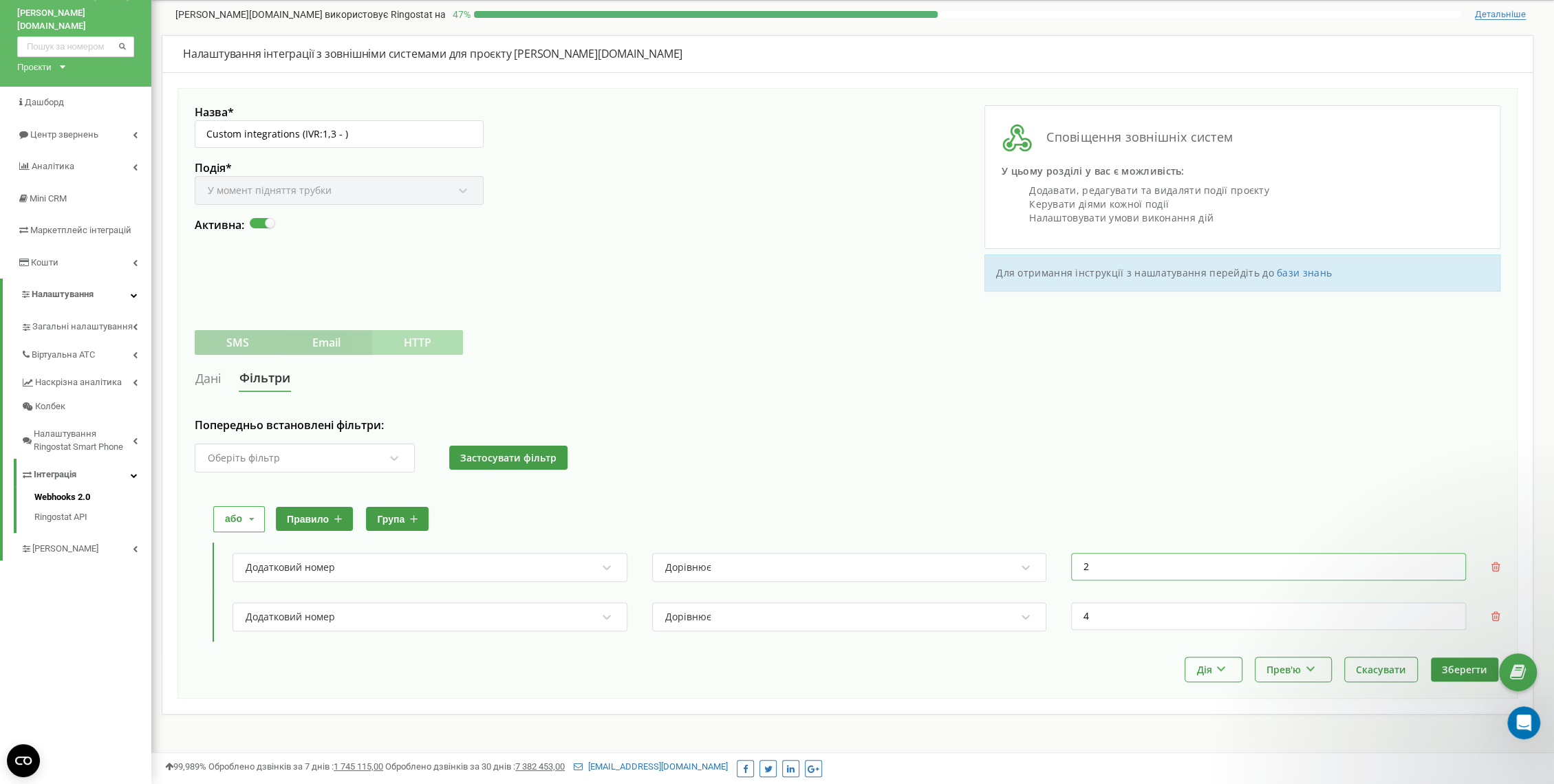
click at [1178, 573] on input "2" at bounding box center [1268, 567] width 395 height 28
type input "1"
click at [1179, 611] on input "4" at bounding box center [1268, 616] width 395 height 28
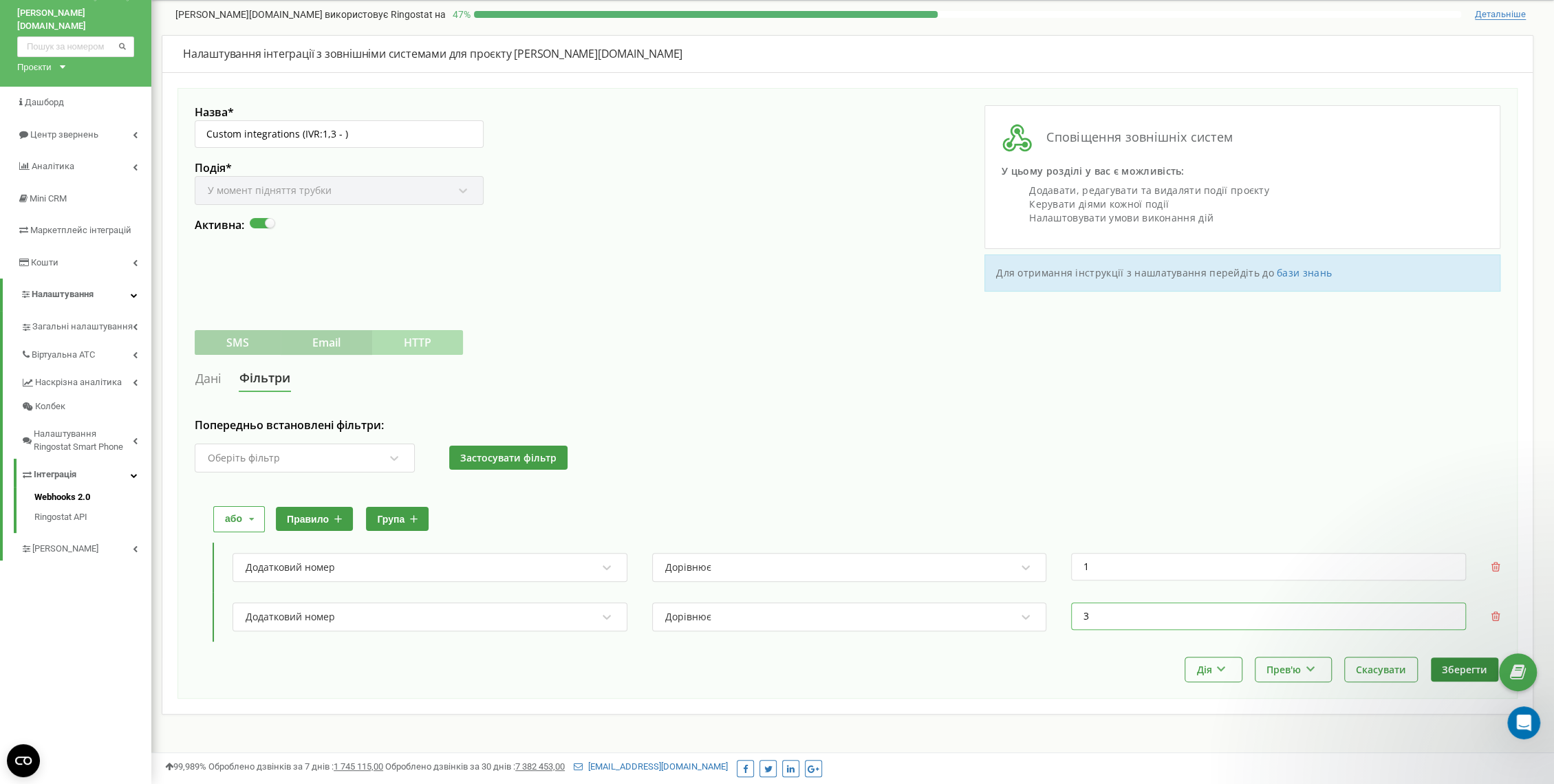
type input "3"
click at [1453, 666] on button "Зберегти" at bounding box center [1463, 669] width 67 height 24
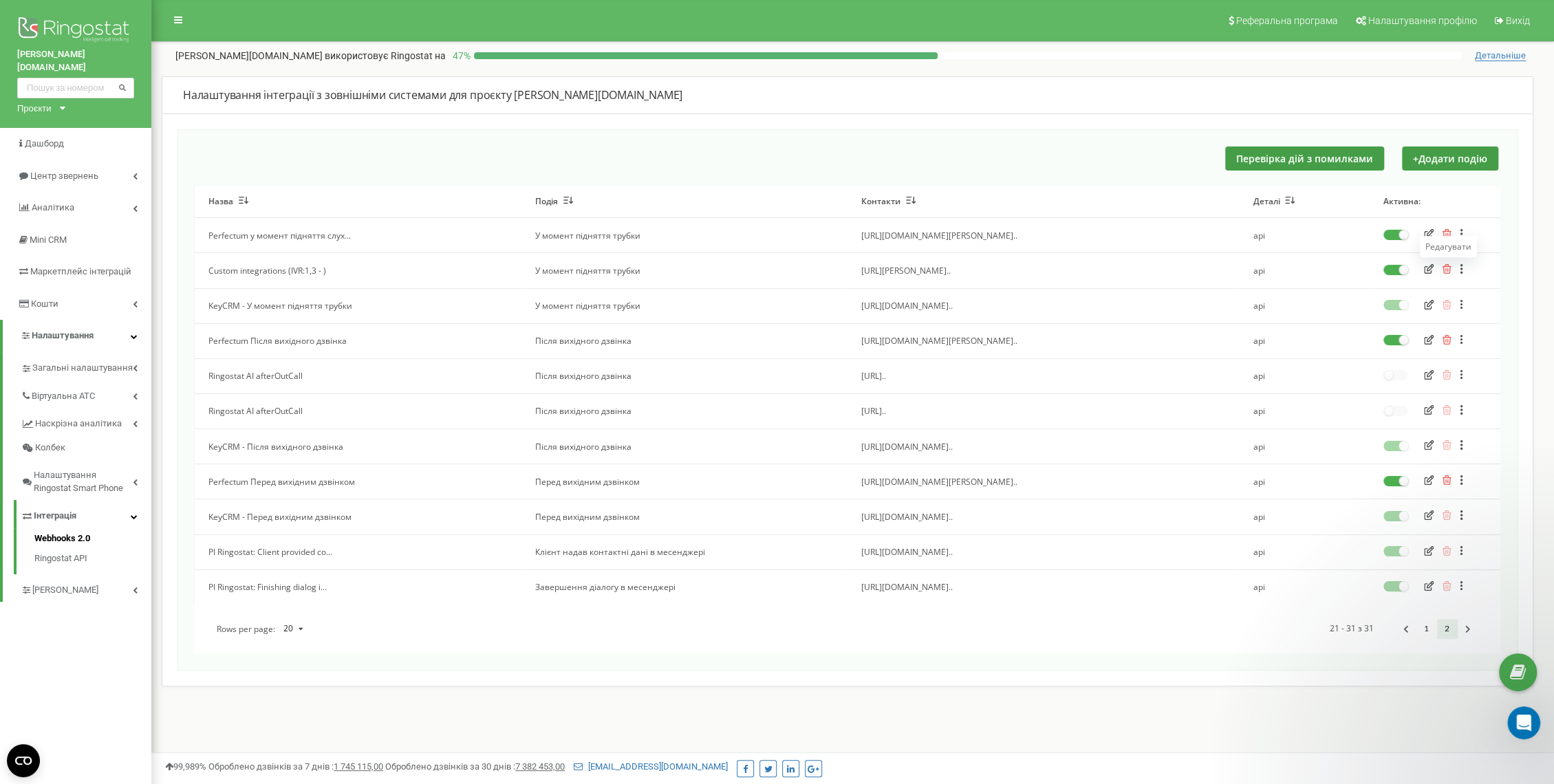
click at [1430, 266] on icon "button" at bounding box center [1429, 269] width 10 height 10
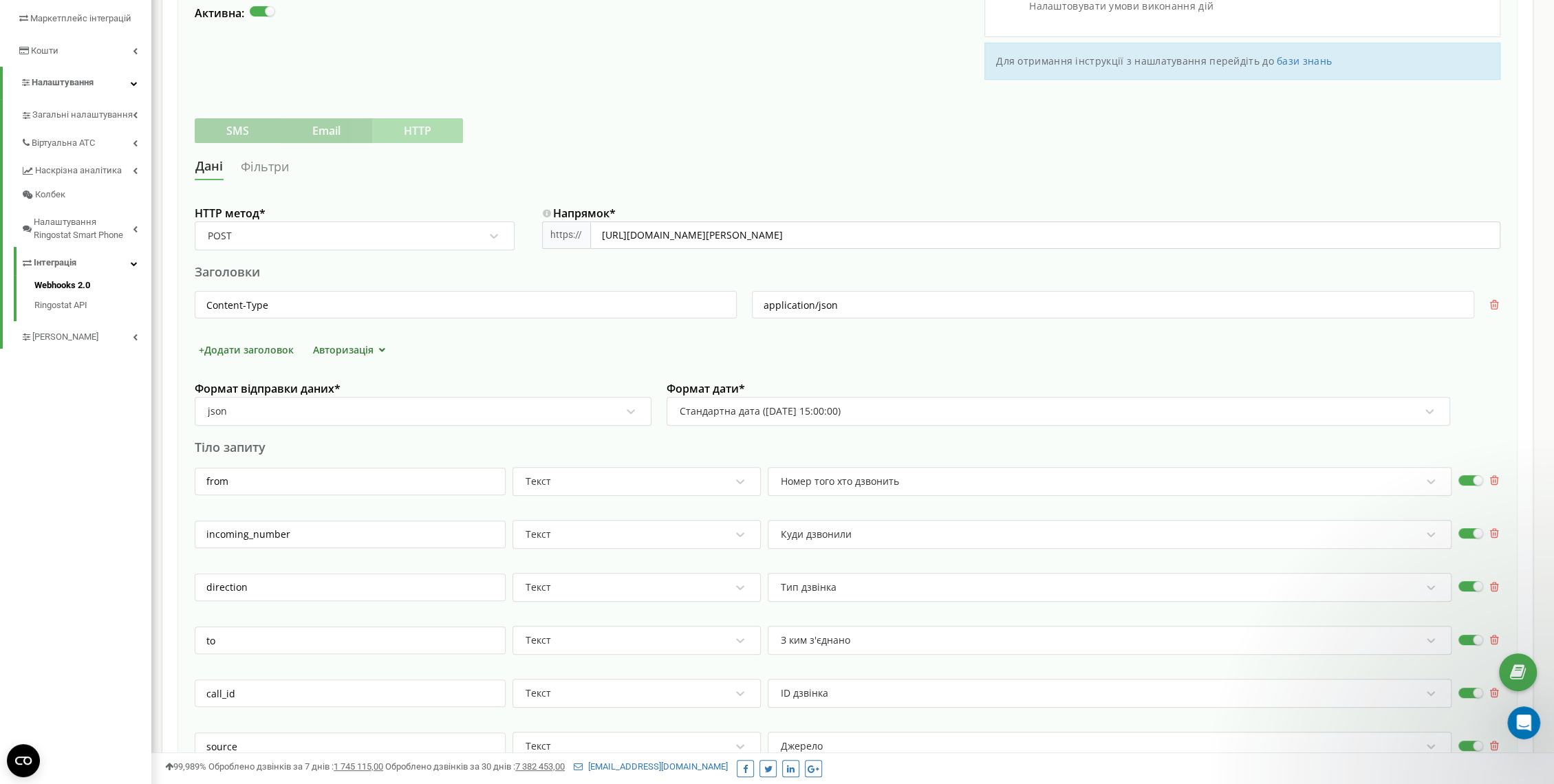
scroll to position [229, 0]
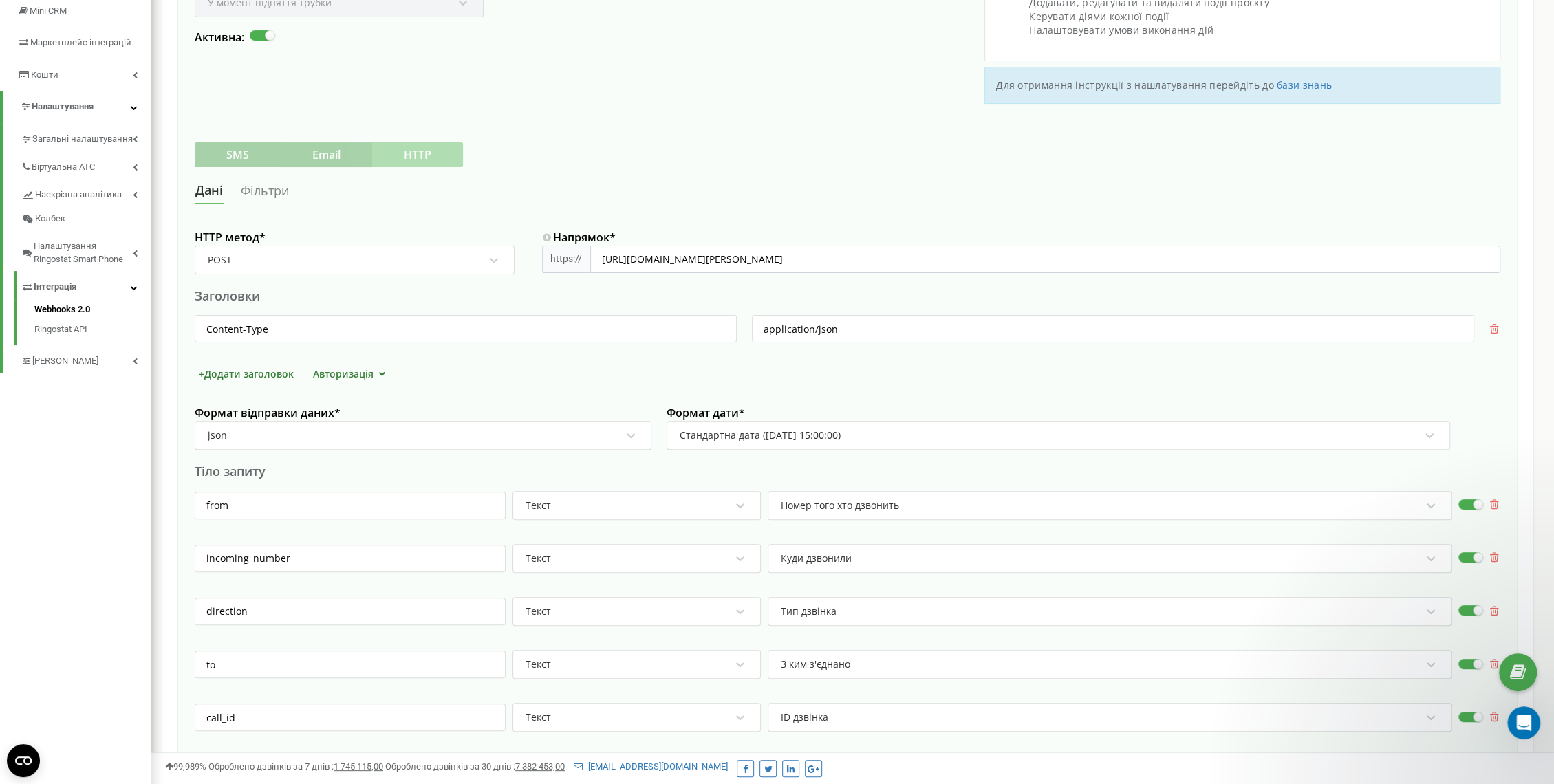
click at [267, 188] on link "Фільтри" at bounding box center [265, 191] width 49 height 26
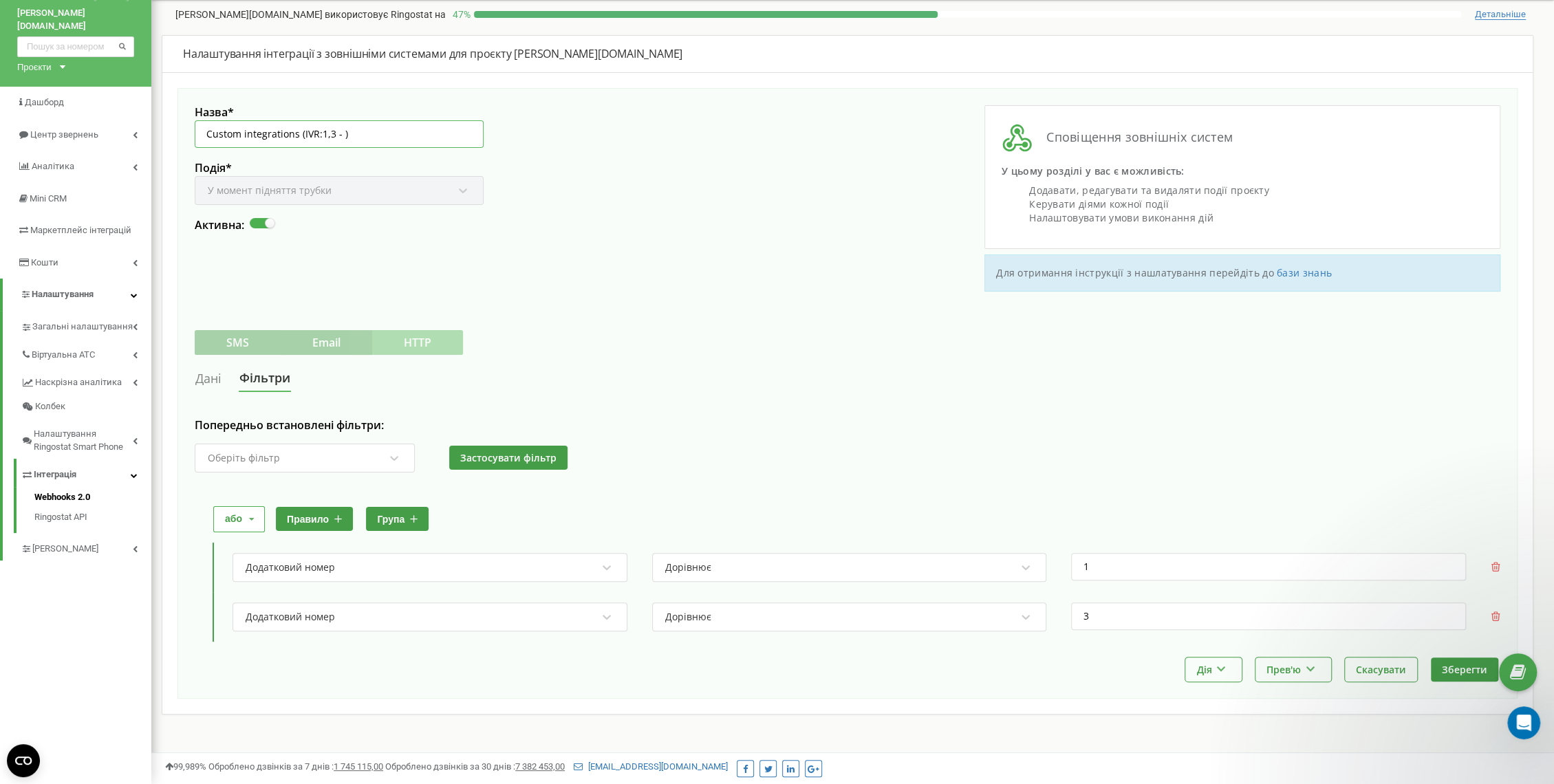
click at [341, 129] on input "Custom integrations (IVR:1,3 - )" at bounding box center [339, 134] width 288 height 28
type input "Custom integrations (IVR:1,3 - відділ бронювання, івент)"
click at [594, 190] on div "Назва * Custom integrations (IVR:1,3 - відділ бронювання, івент) Подія * У моме…" at bounding box center [521, 198] width 653 height 186
click at [1457, 669] on button "Зберегти" at bounding box center [1463, 669] width 67 height 24
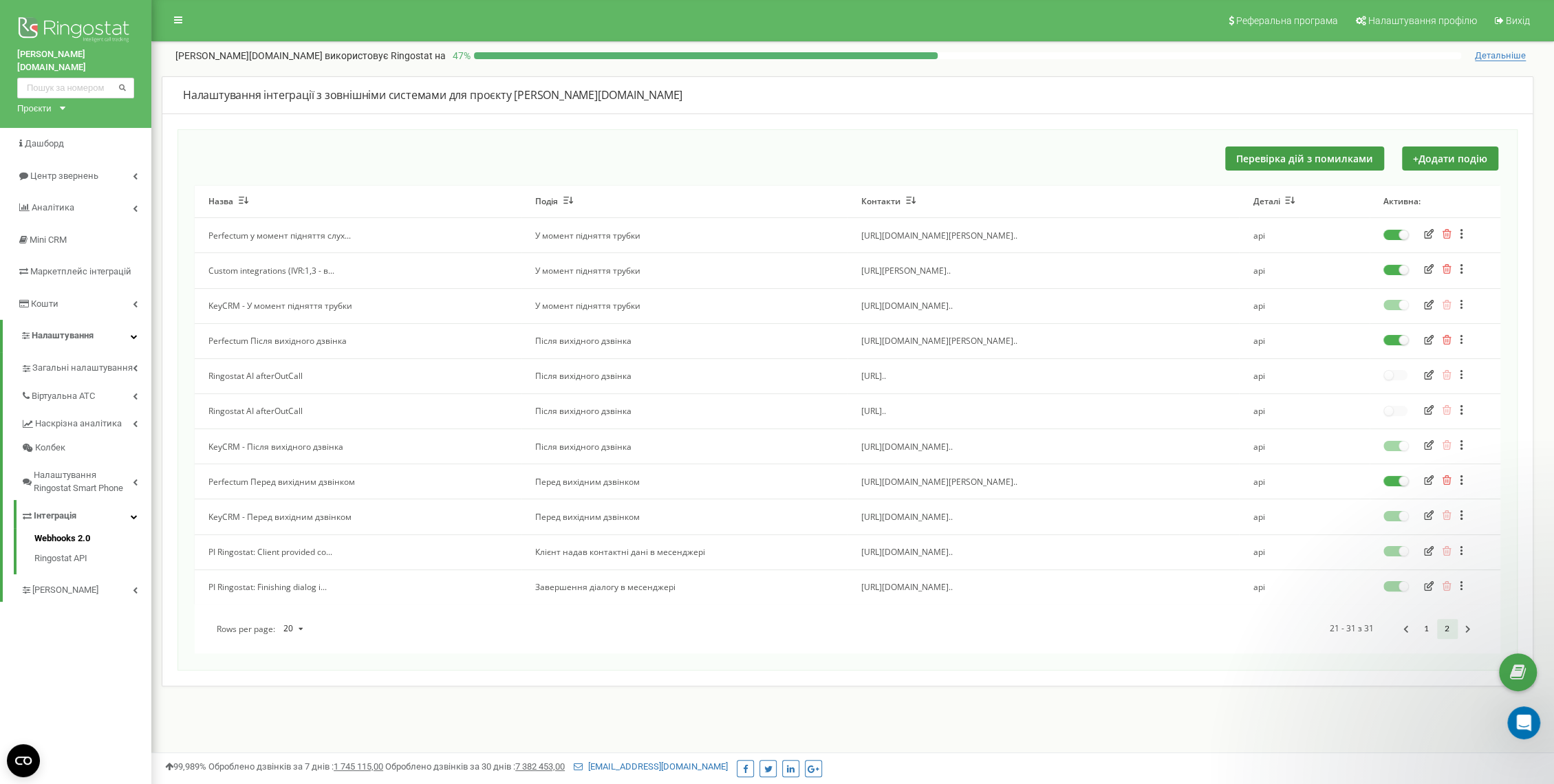
click at [802, 719] on div "Реферальна програма Налаштування профілю Вихід [PERSON_NAME][DOMAIN_NAME] викор…" at bounding box center [852, 412] width 1402 height 825
click at [1425, 629] on link "1" at bounding box center [1426, 629] width 21 height 20
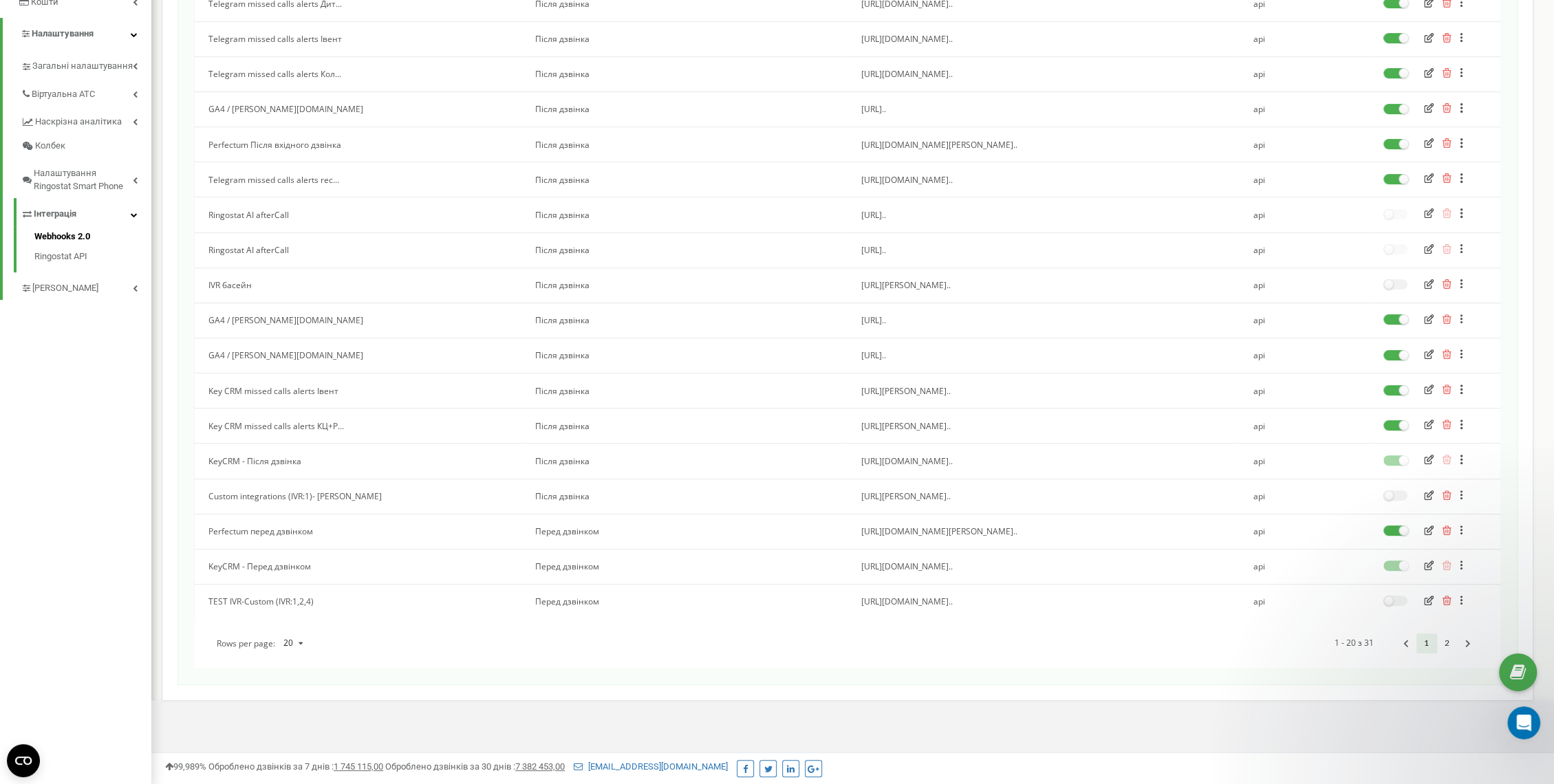
scroll to position [314, 0]
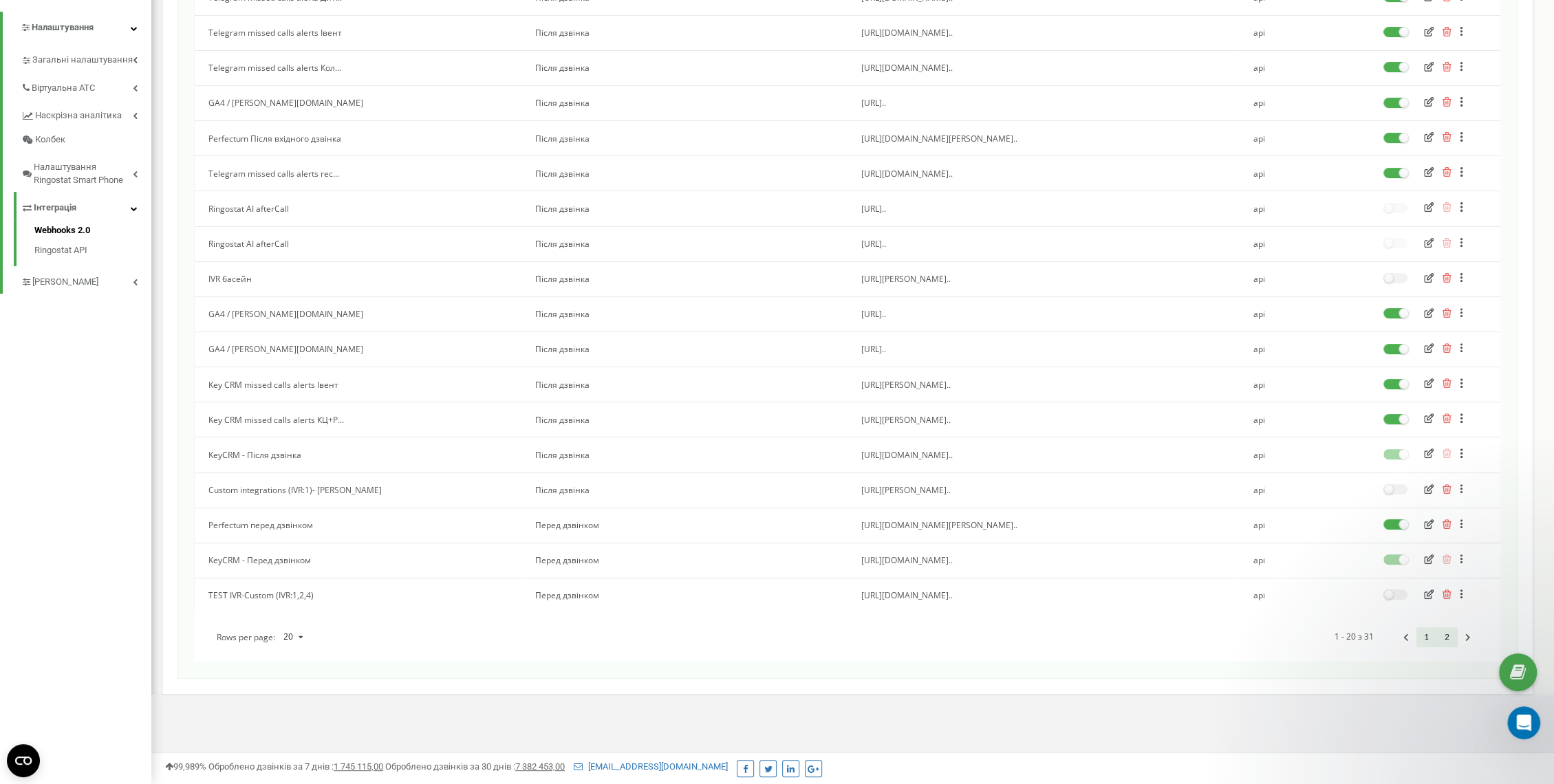
click at [1445, 638] on link "2" at bounding box center [1447, 636] width 21 height 20
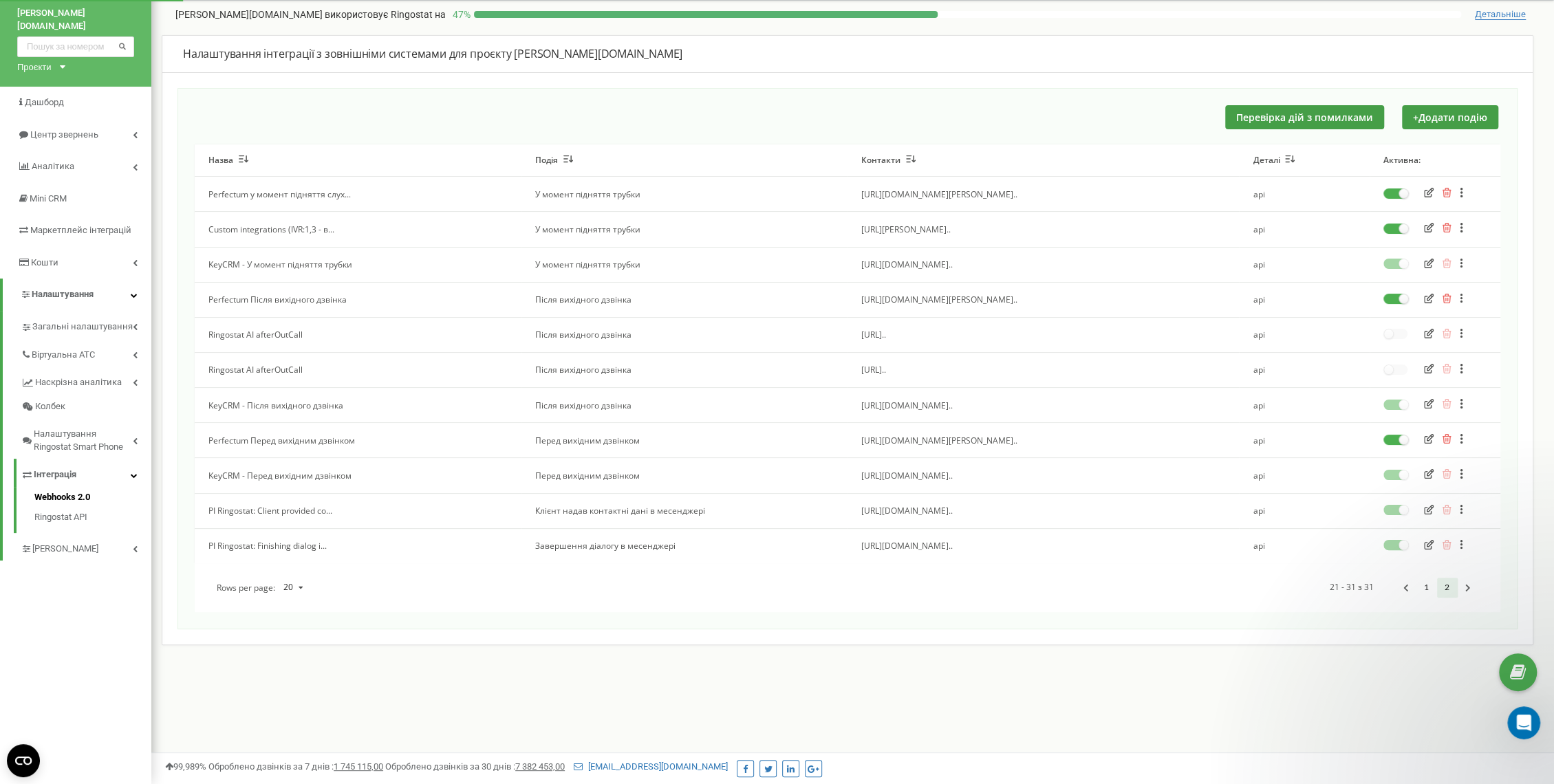
scroll to position [41, 0]
click at [1420, 592] on link "1" at bounding box center [1426, 587] width 21 height 20
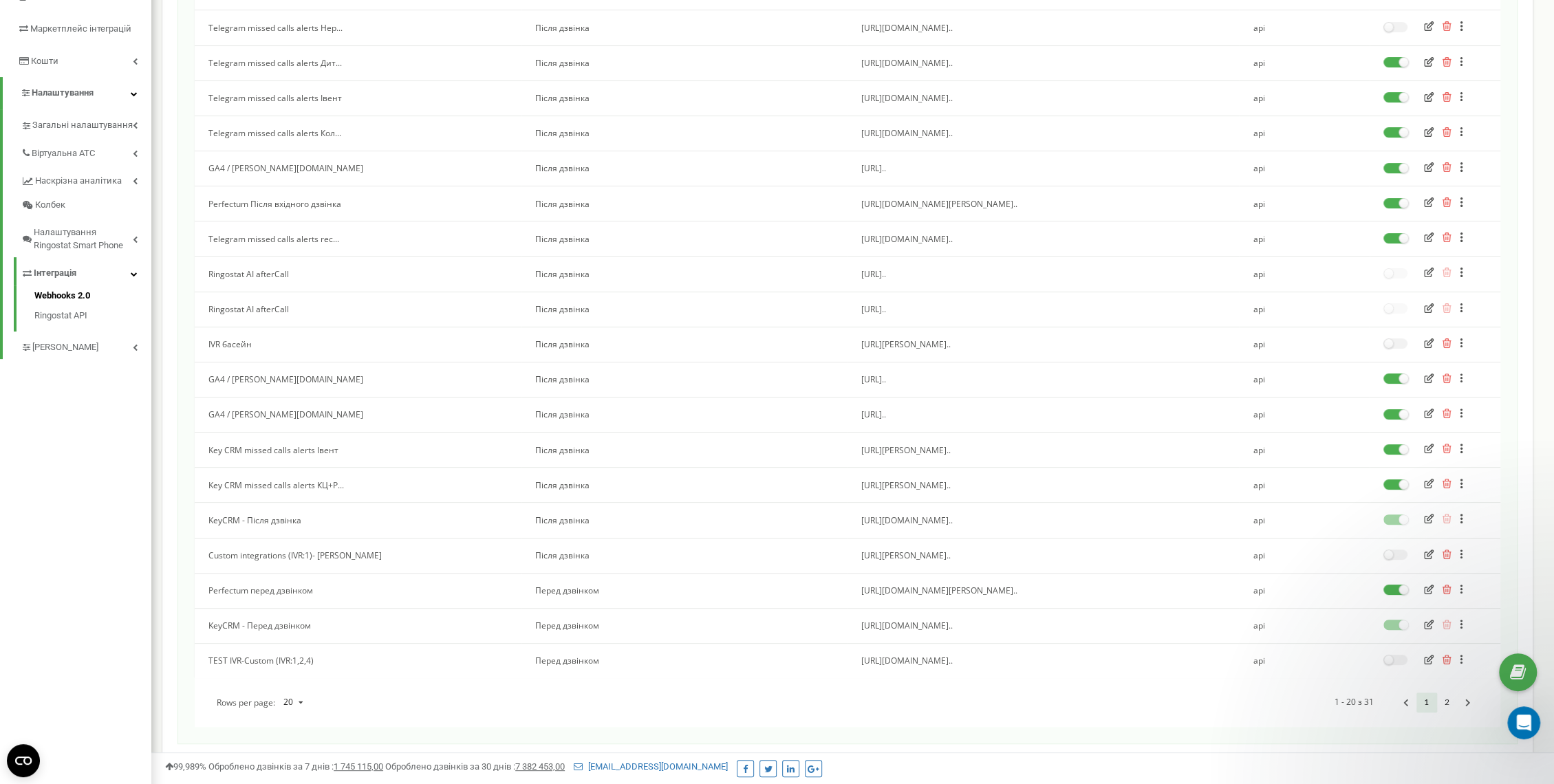
scroll to position [237, 0]
drag, startPoint x: 220, startPoint y: 348, endPoint x: 203, endPoint y: 346, distance: 17.1
click at [203, 346] on td "IVR басейн" at bounding box center [358, 350] width 327 height 35
copy td "IVR"
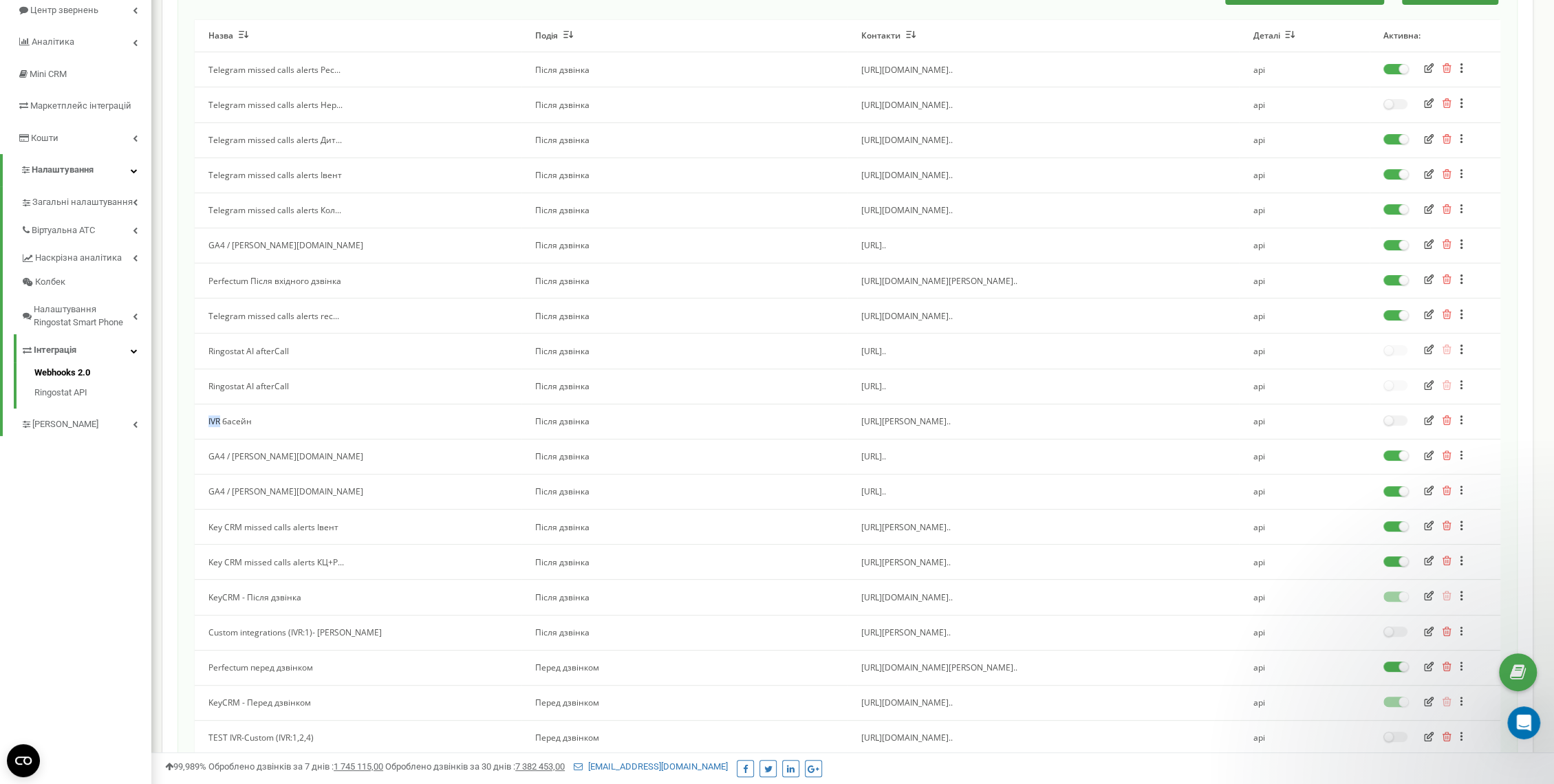
scroll to position [314, 0]
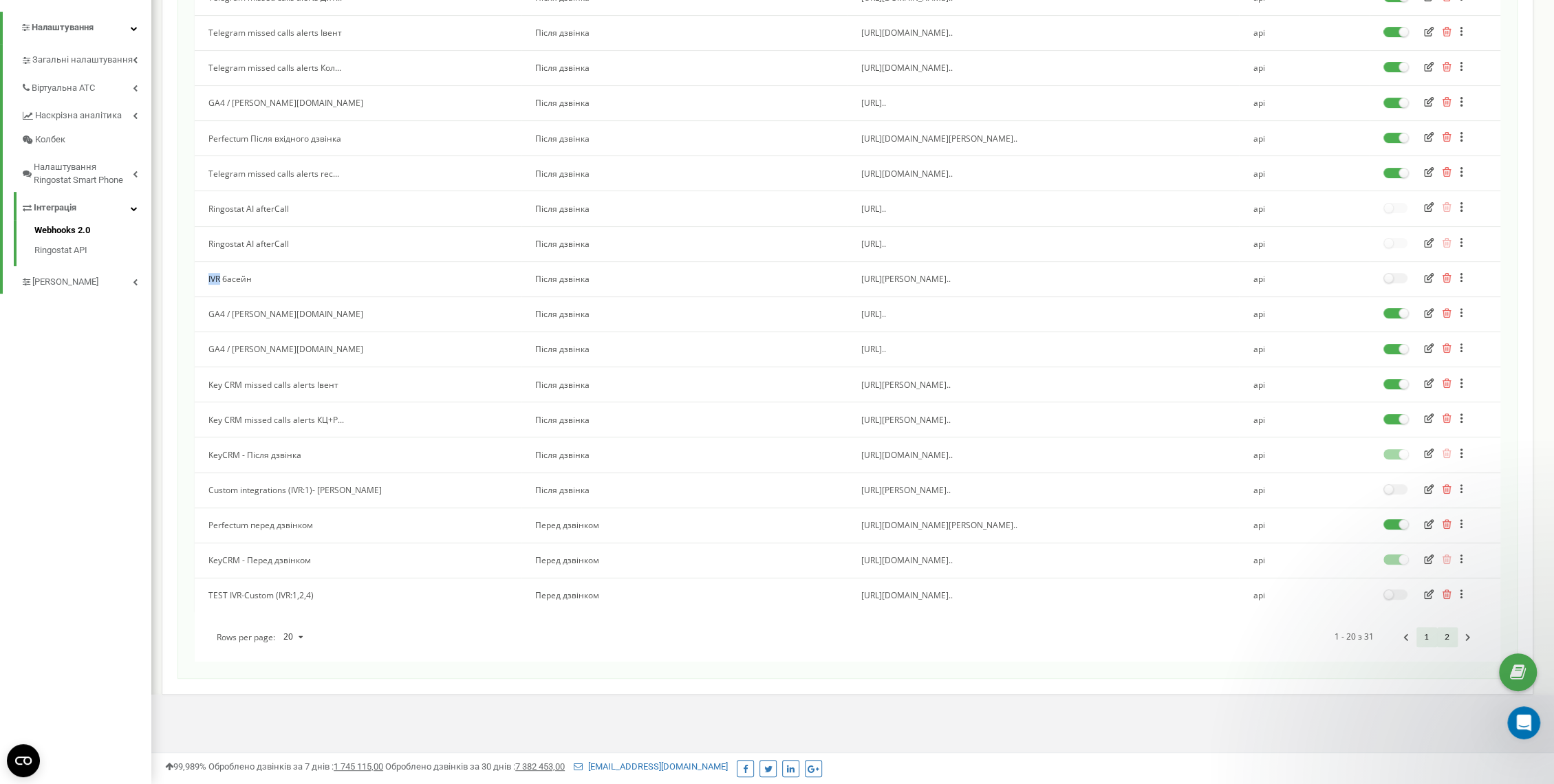
click at [1440, 637] on link "2" at bounding box center [1447, 636] width 21 height 20
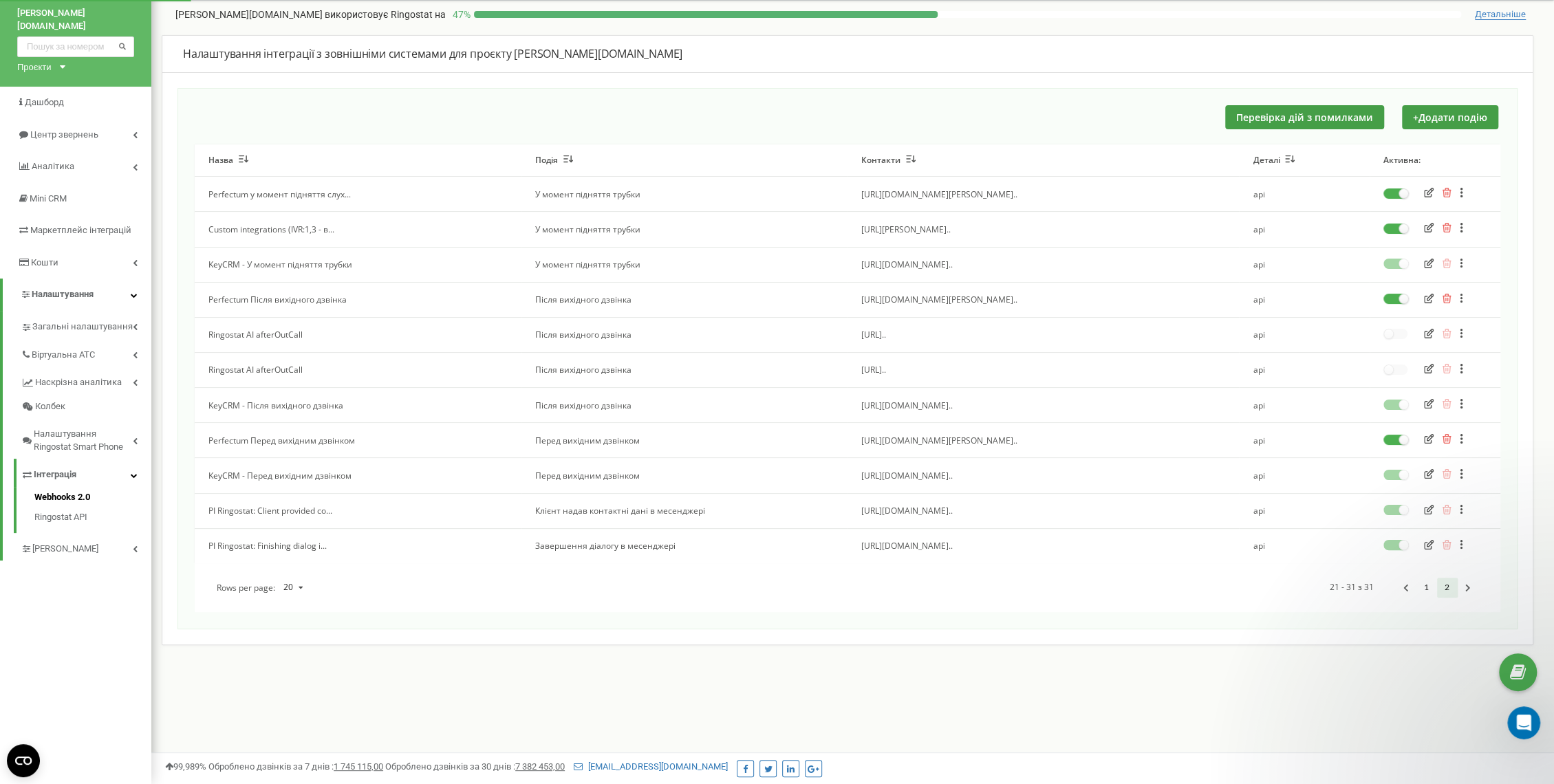
scroll to position [41, 0]
click at [1461, 224] on icon at bounding box center [1461, 227] width 2 height 10
click at [1472, 259] on div "Зробити копію" at bounding box center [1500, 259] width 89 height 23
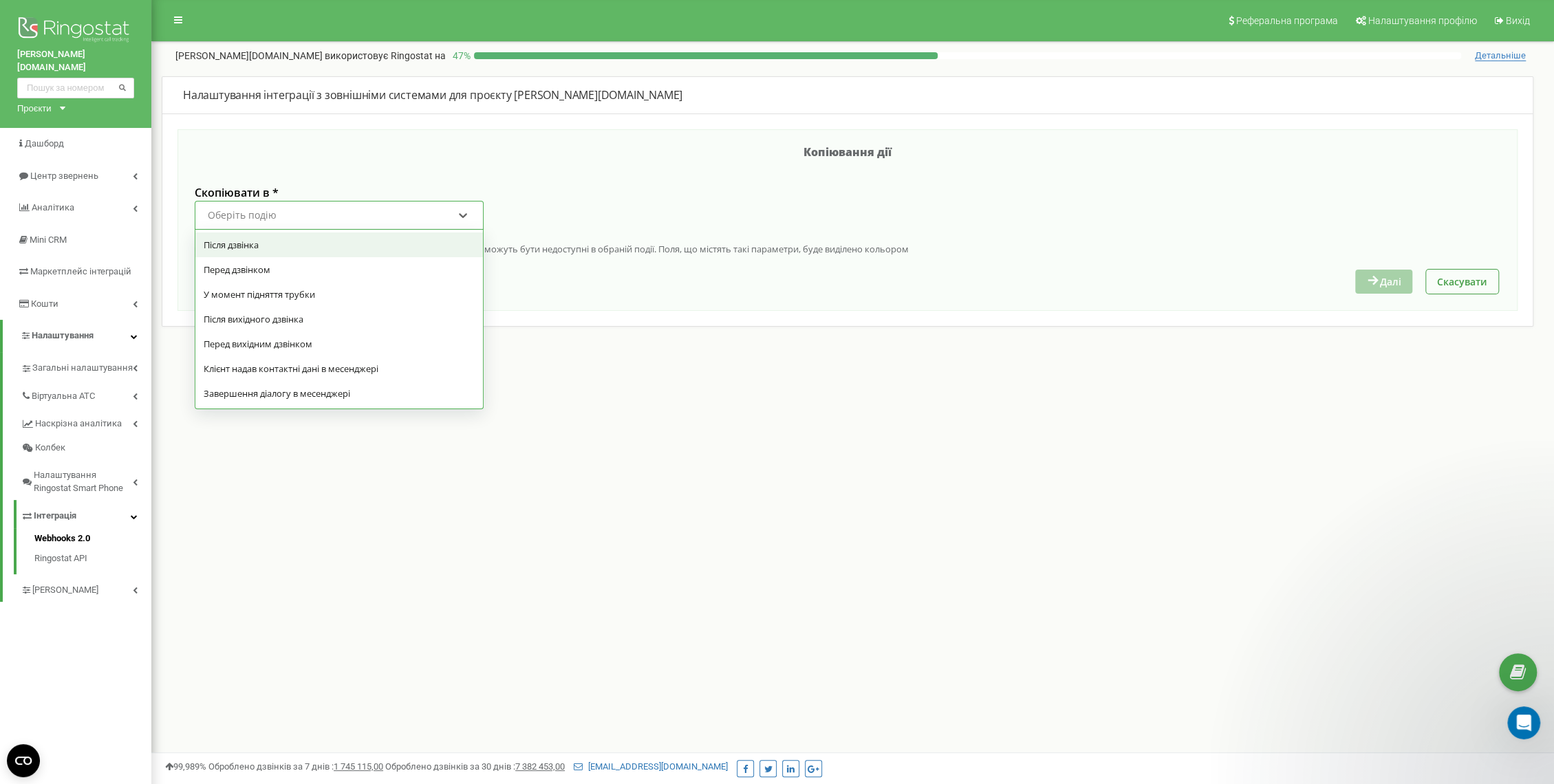
click at [326, 209] on div "Оберіть подію" at bounding box center [331, 215] width 248 height 24
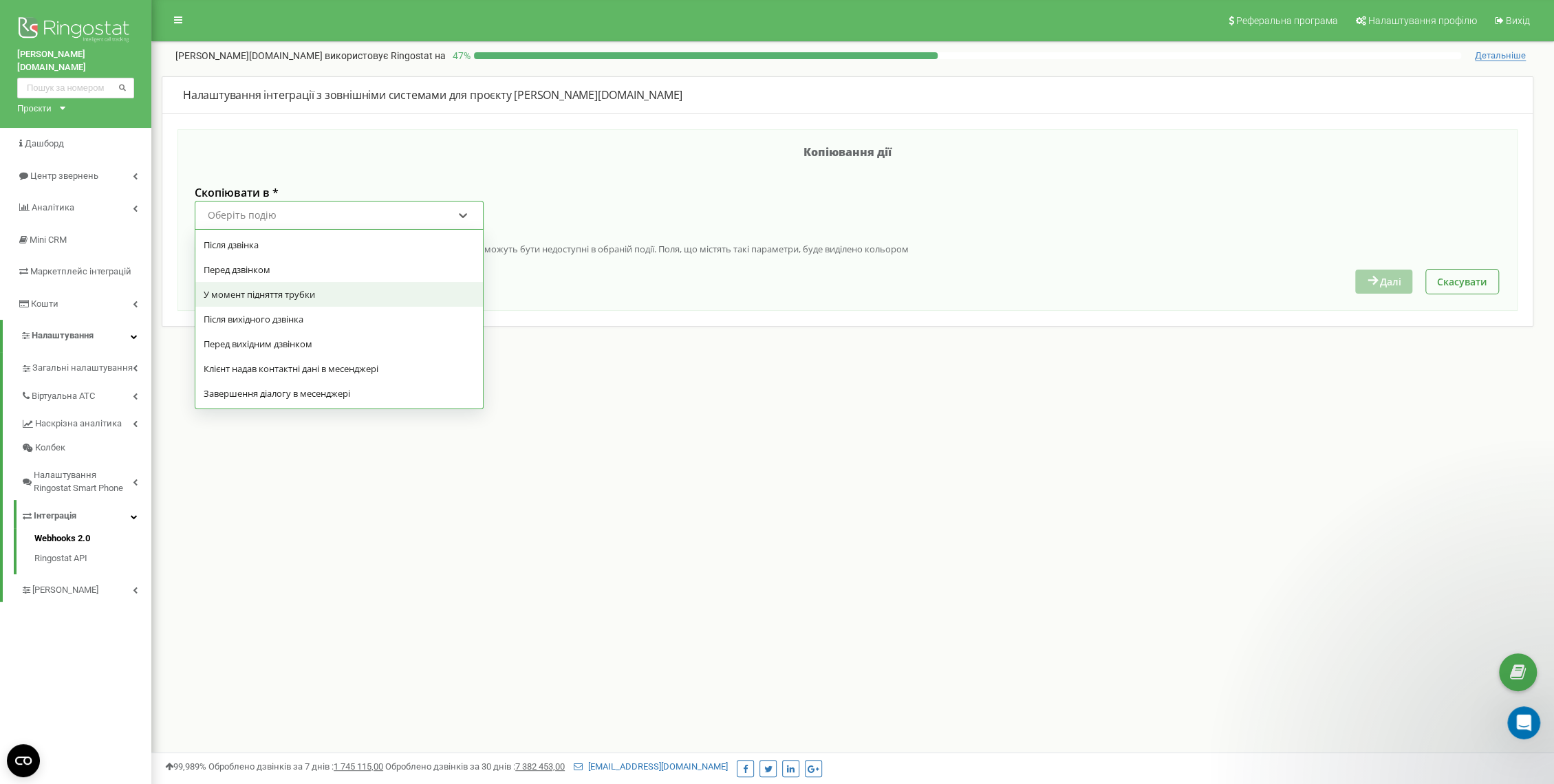
click at [334, 297] on div "У момент підняття трубки" at bounding box center [339, 294] width 287 height 25
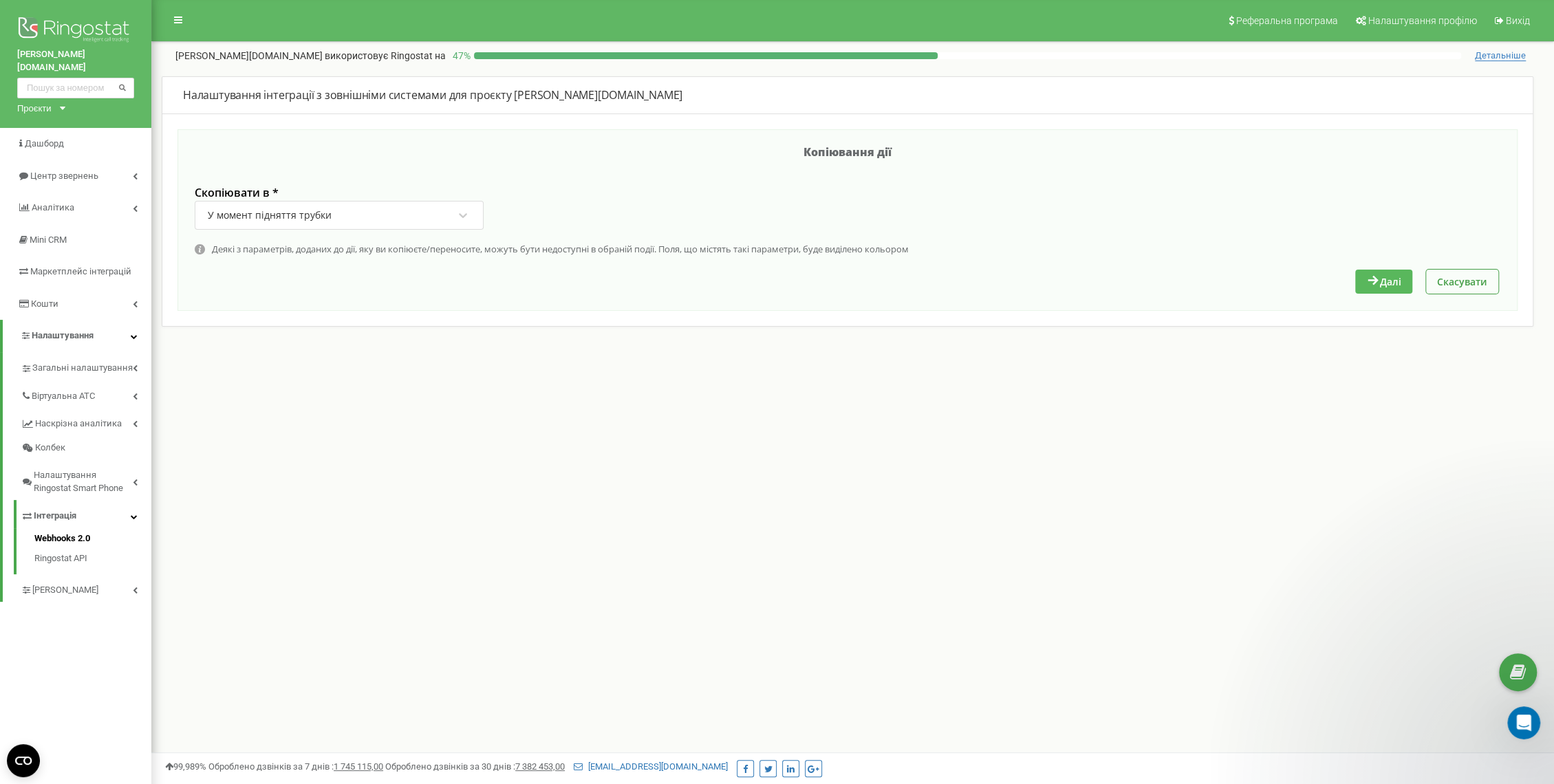
click at [1380, 279] on button "Далі" at bounding box center [1384, 281] width 57 height 24
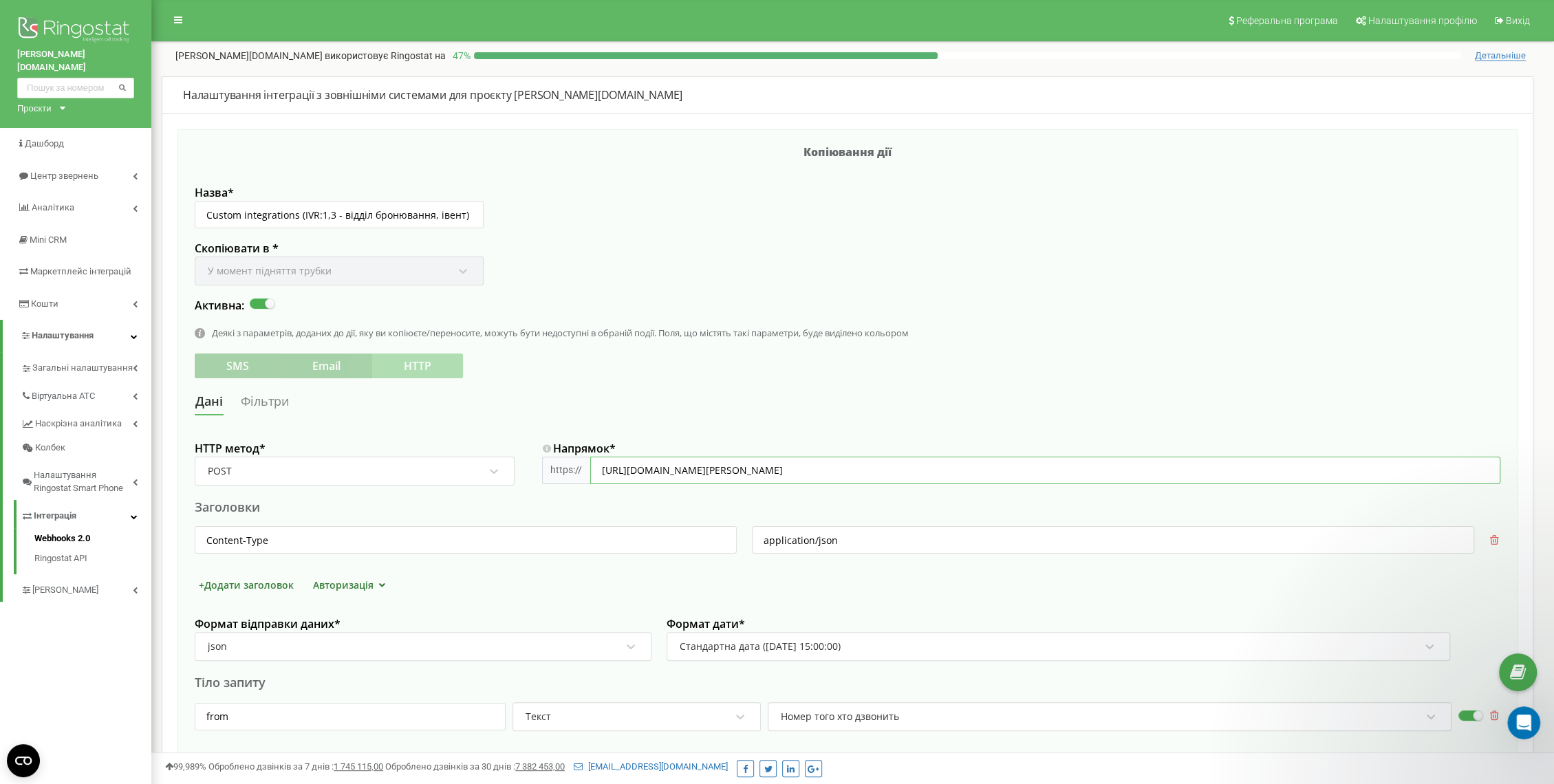
click at [742, 471] on input "[URL][DOMAIN_NAME][PERSON_NAME]" at bounding box center [1045, 470] width 910 height 28
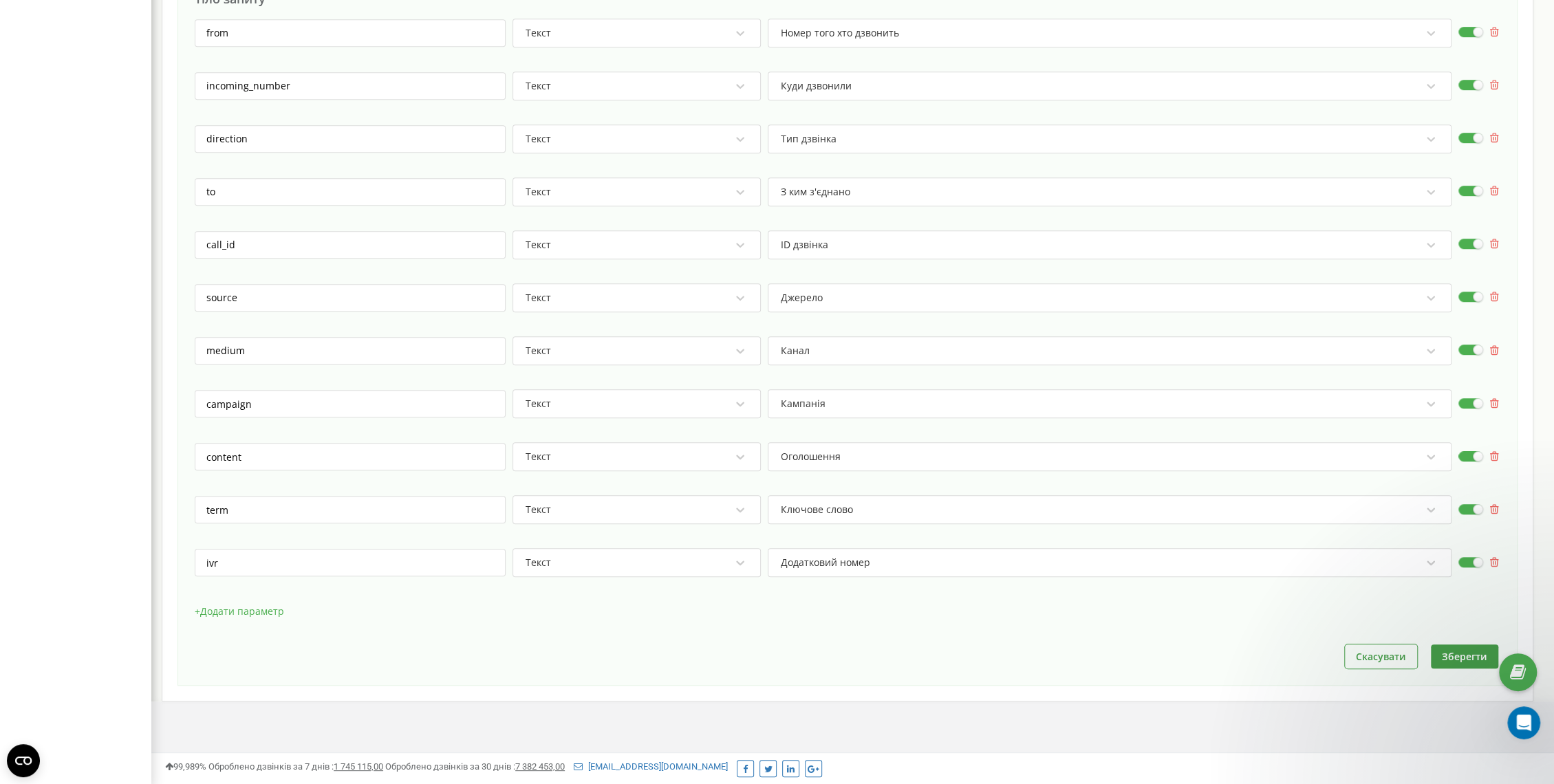
scroll to position [688, 0]
click at [1452, 642] on button "Зберегти" at bounding box center [1463, 652] width 67 height 24
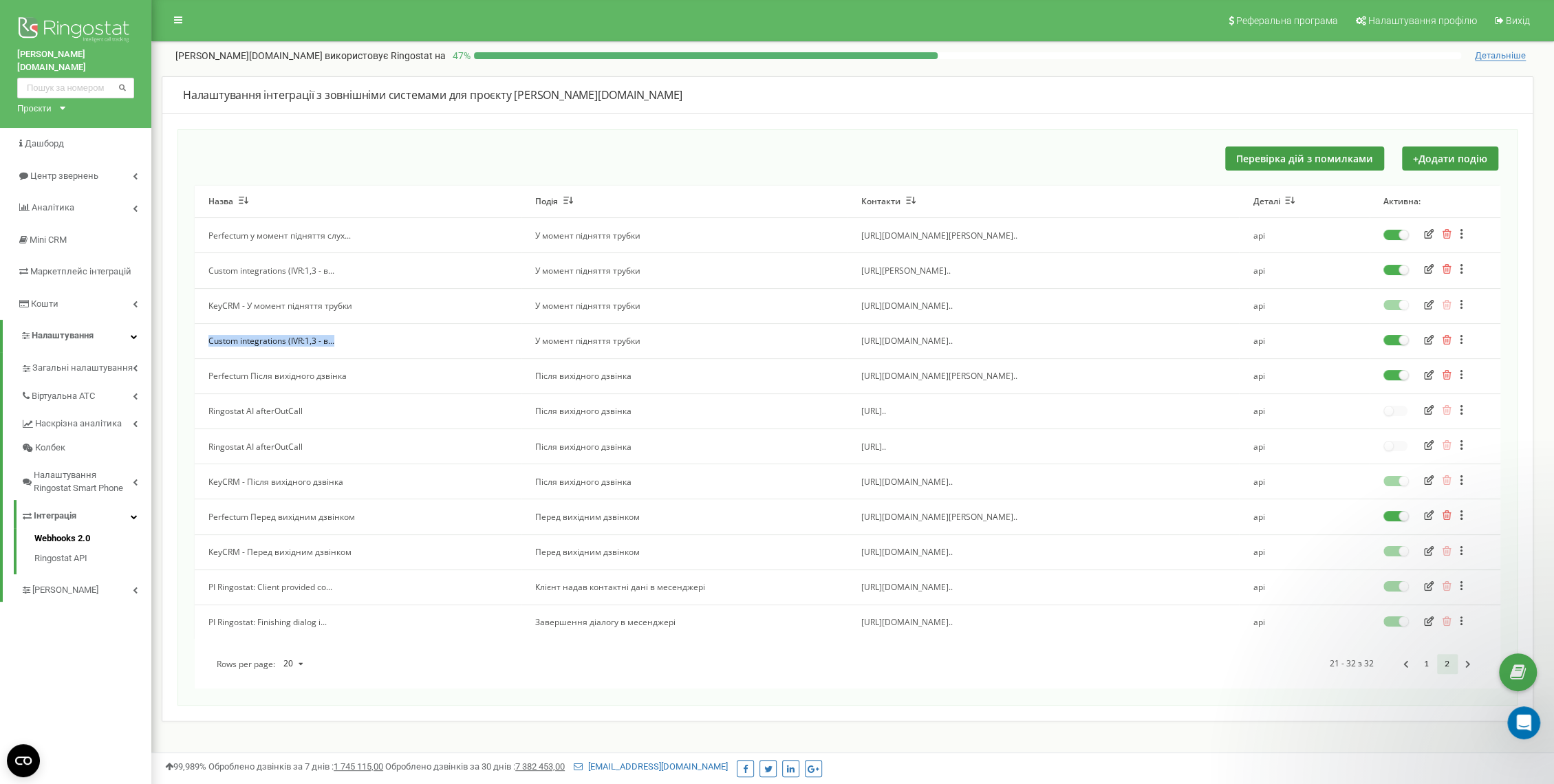
drag, startPoint x: 352, startPoint y: 343, endPoint x: 203, endPoint y: 336, distance: 149.2
click at [203, 336] on td "Custom integrations (IVR:1,3 - в..." at bounding box center [358, 340] width 327 height 35
